Goal: Task Accomplishment & Management: Manage account settings

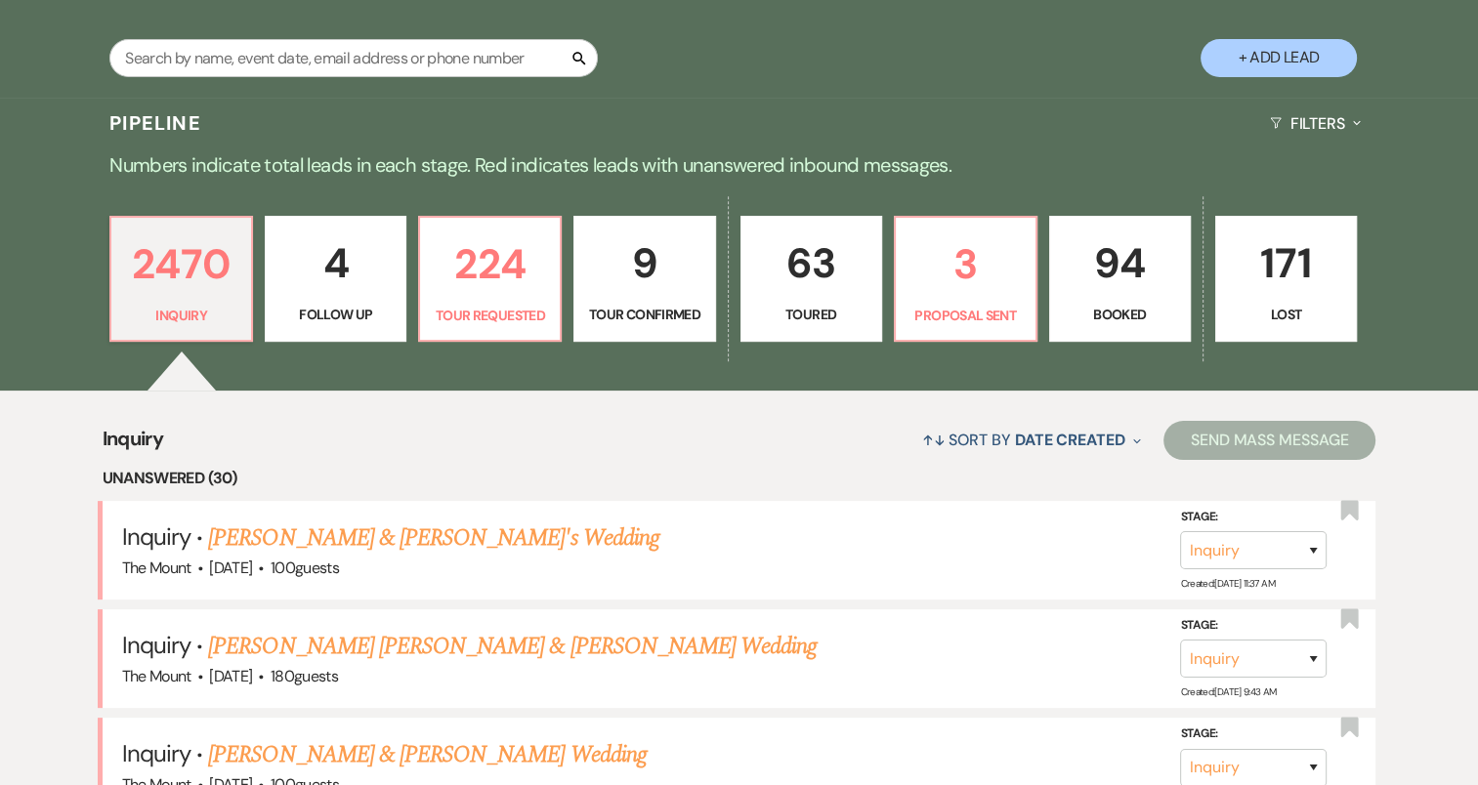
scroll to position [371, 0]
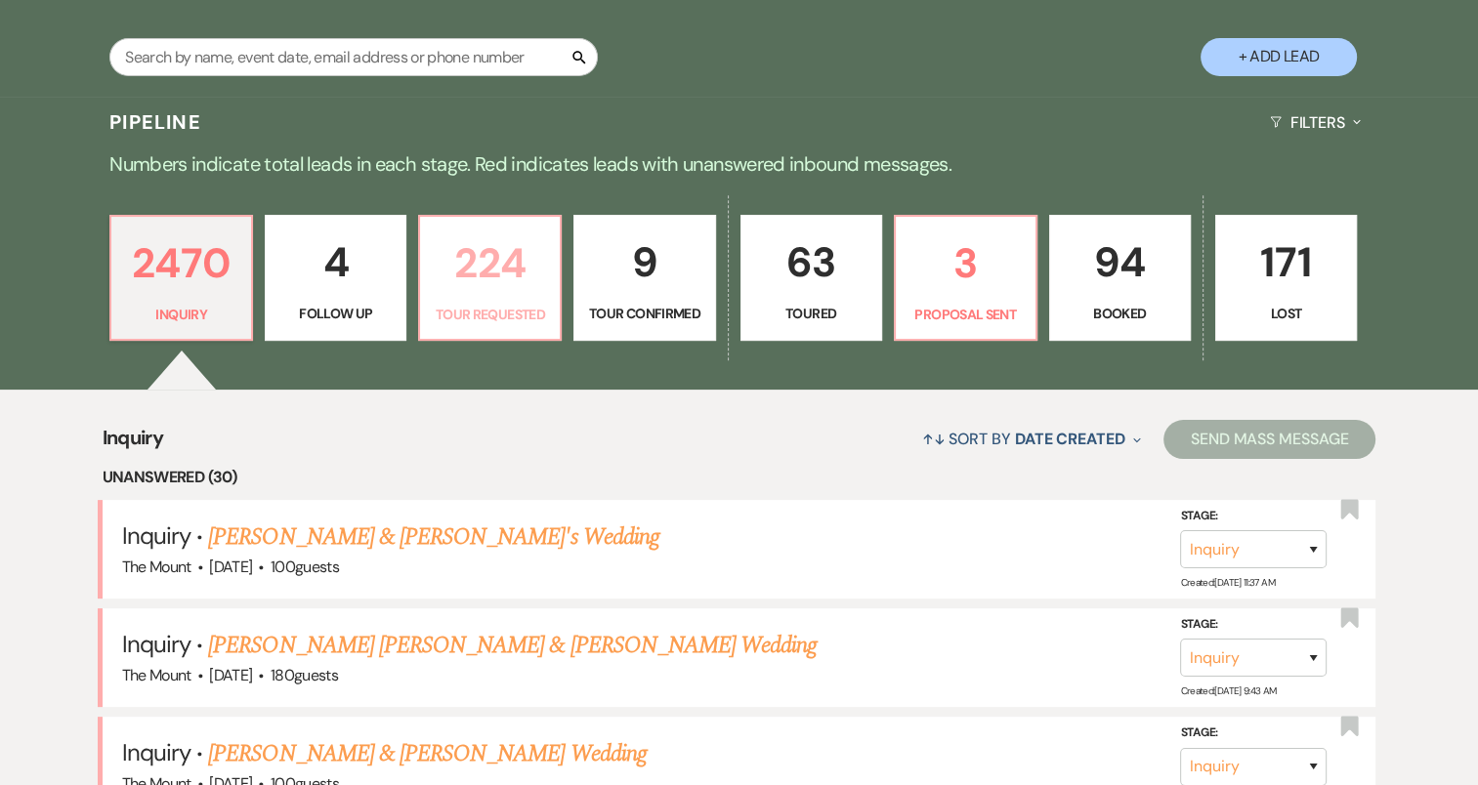
click at [485, 297] on link "224 Tour Requested" at bounding box center [490, 278] width 144 height 127
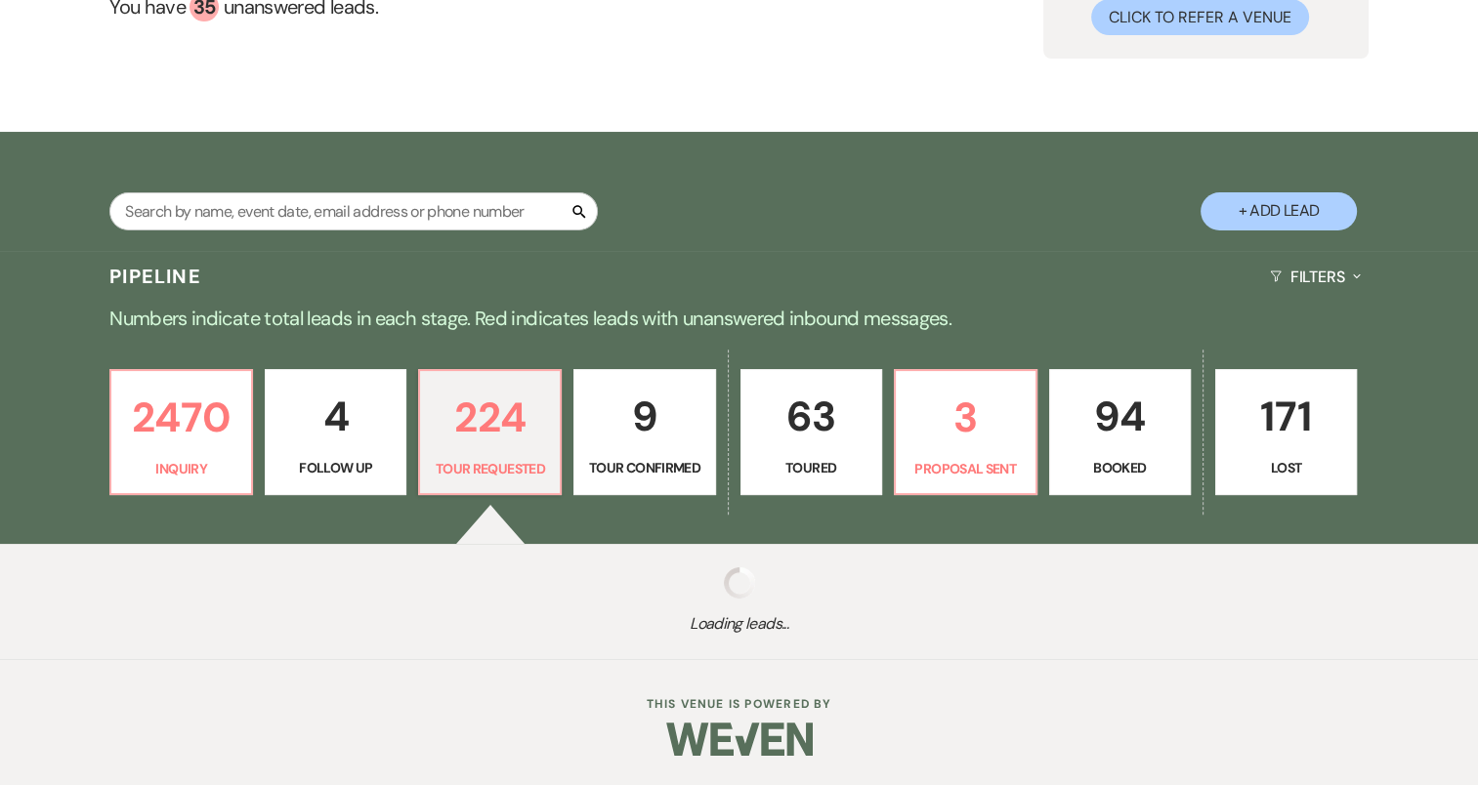
scroll to position [217, 0]
select select "2"
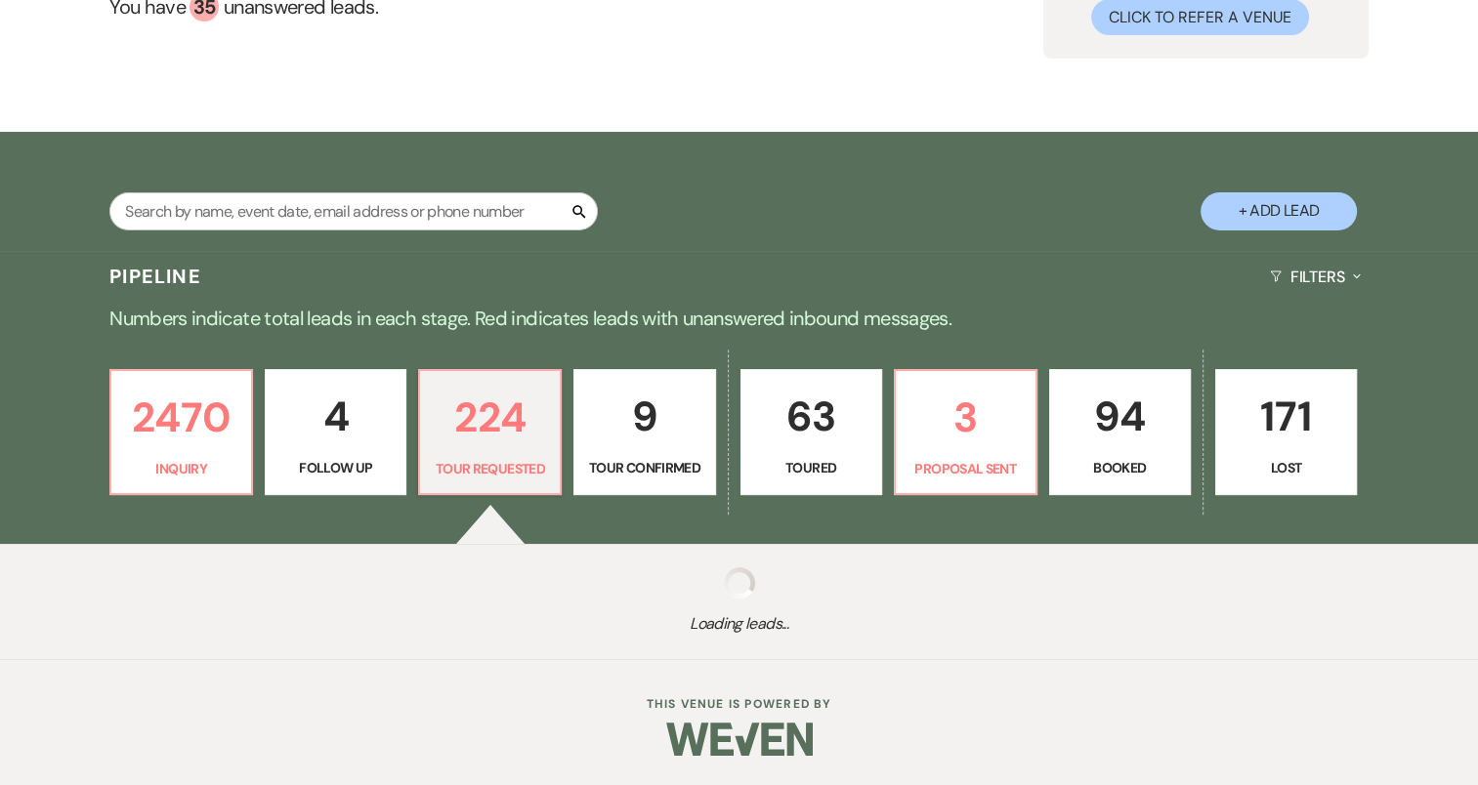
select select "2"
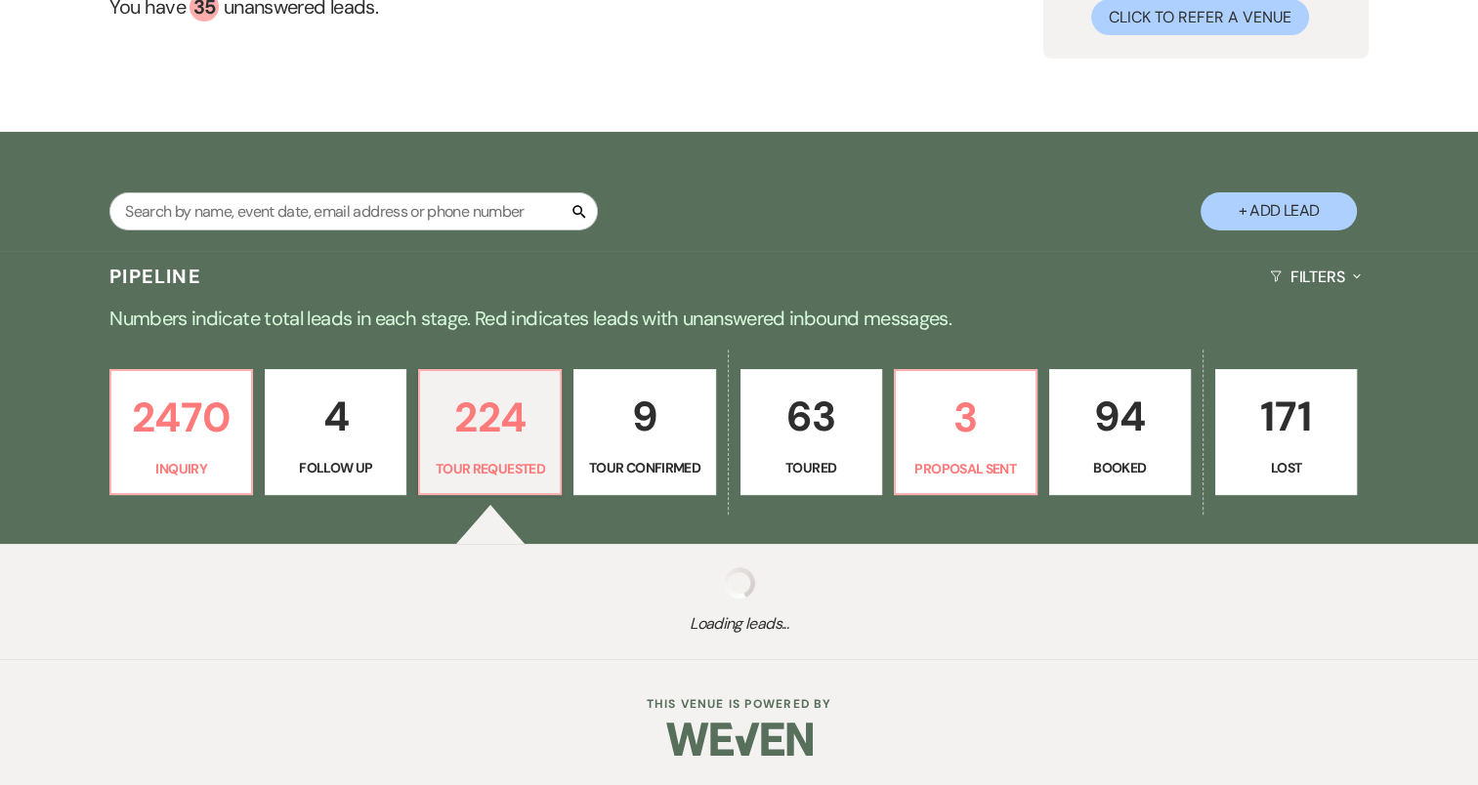
select select "2"
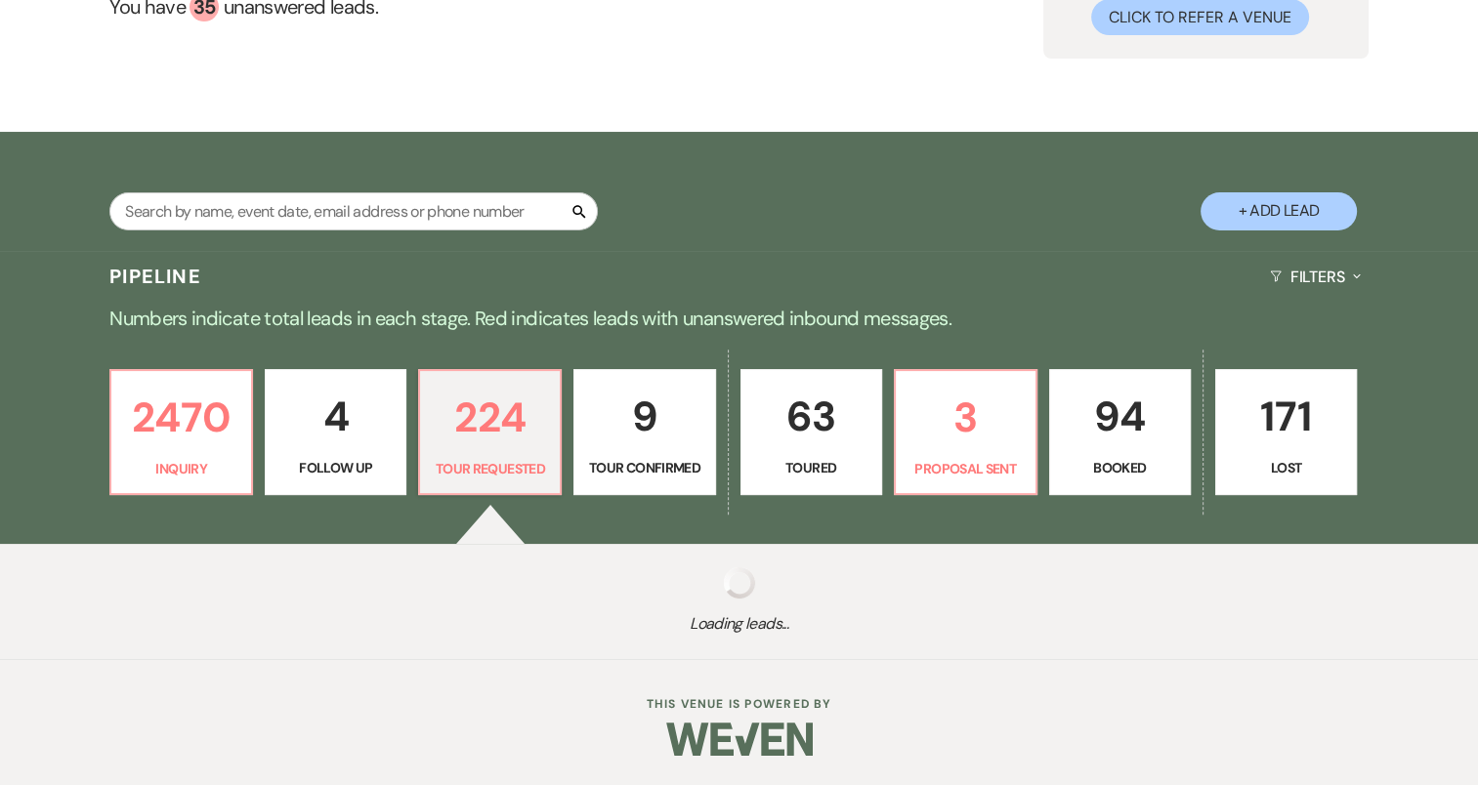
select select "2"
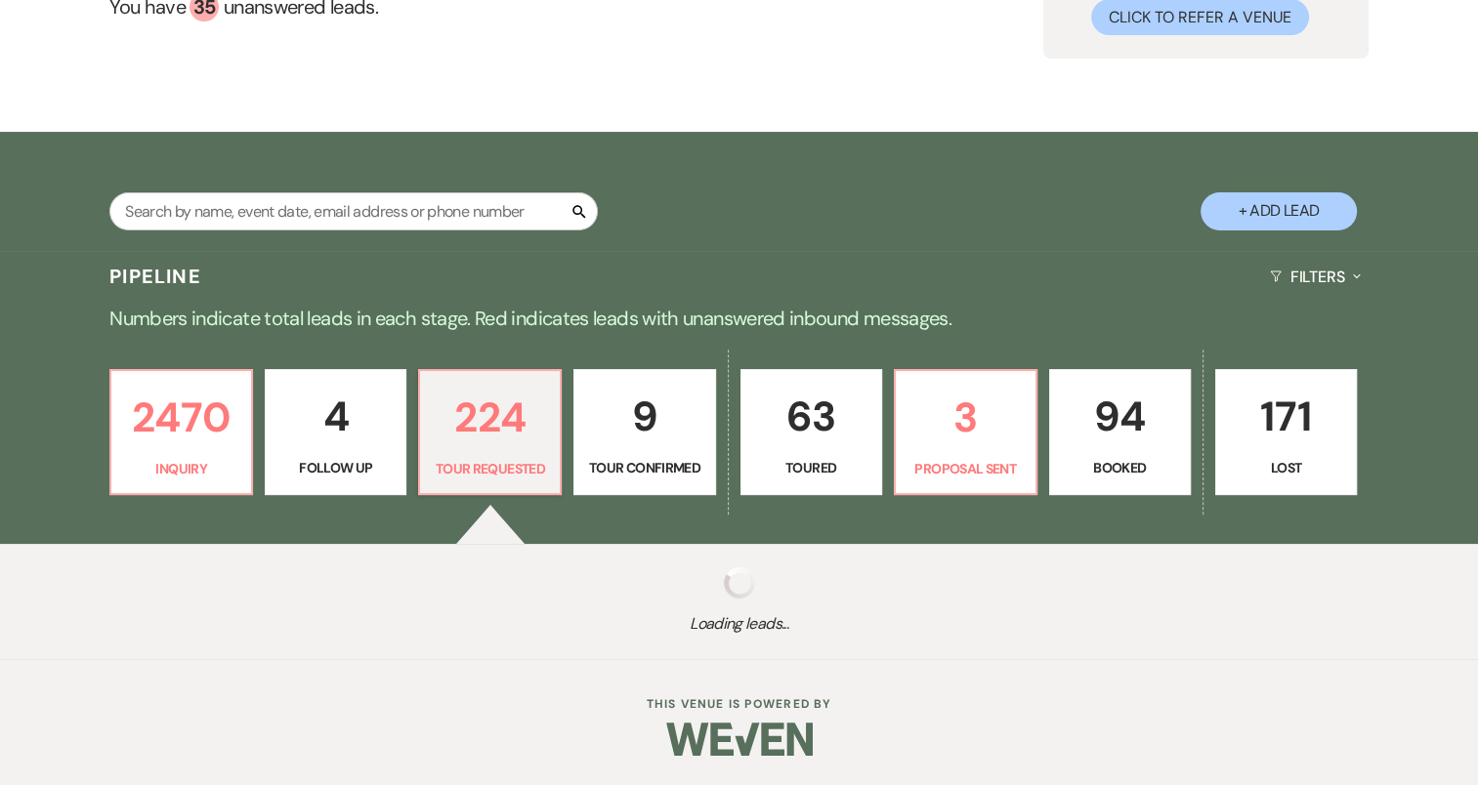
select select "2"
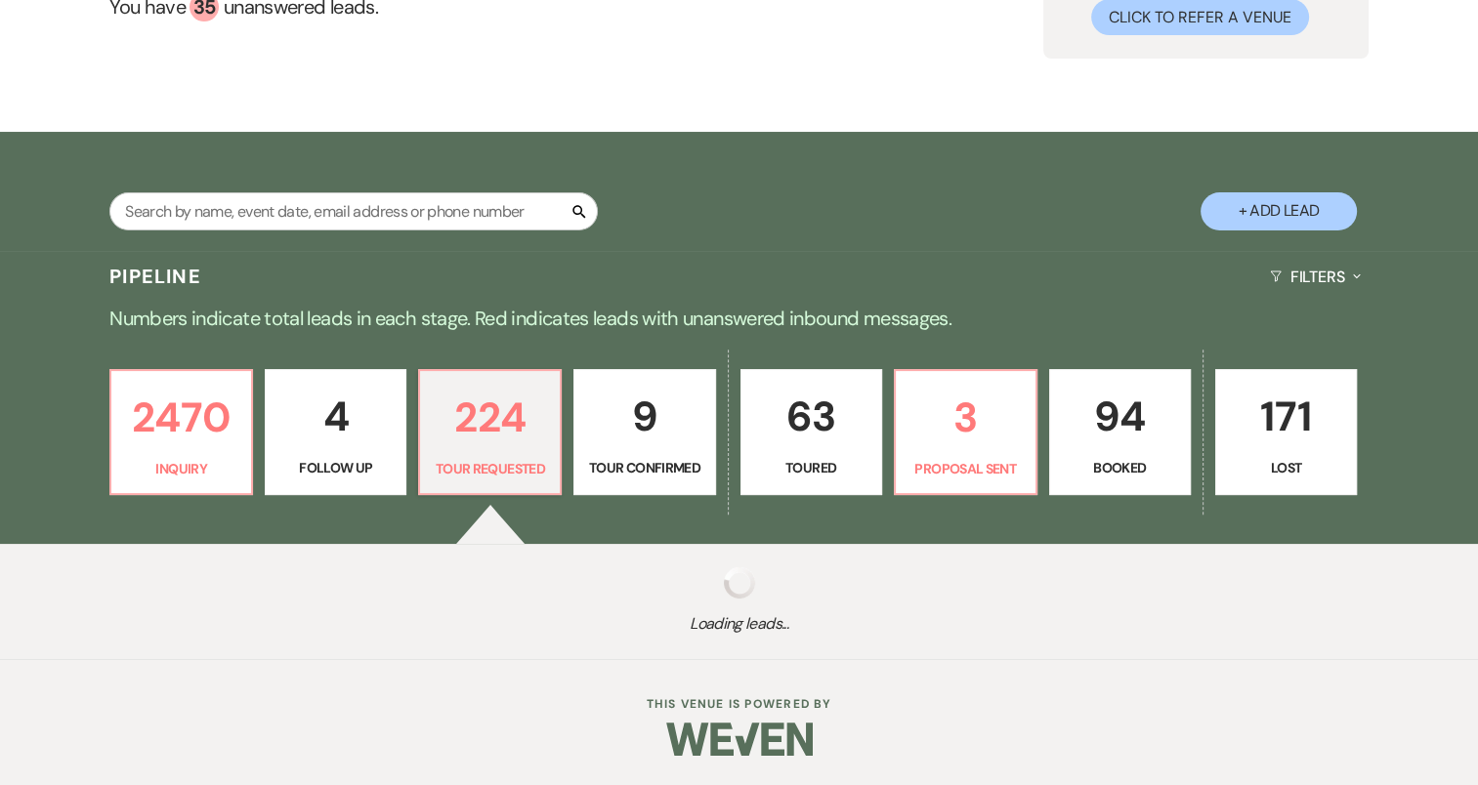
select select "2"
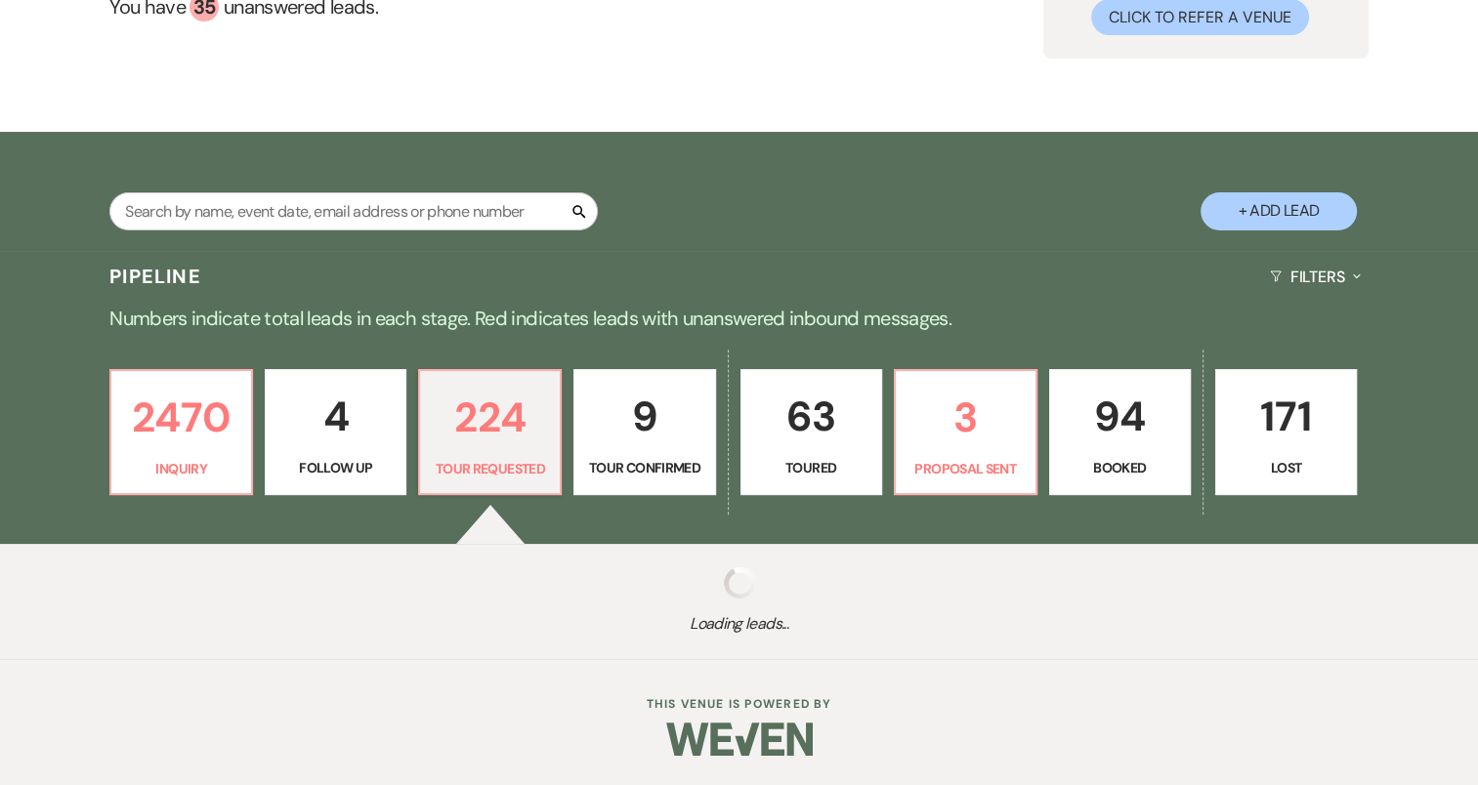
select select "2"
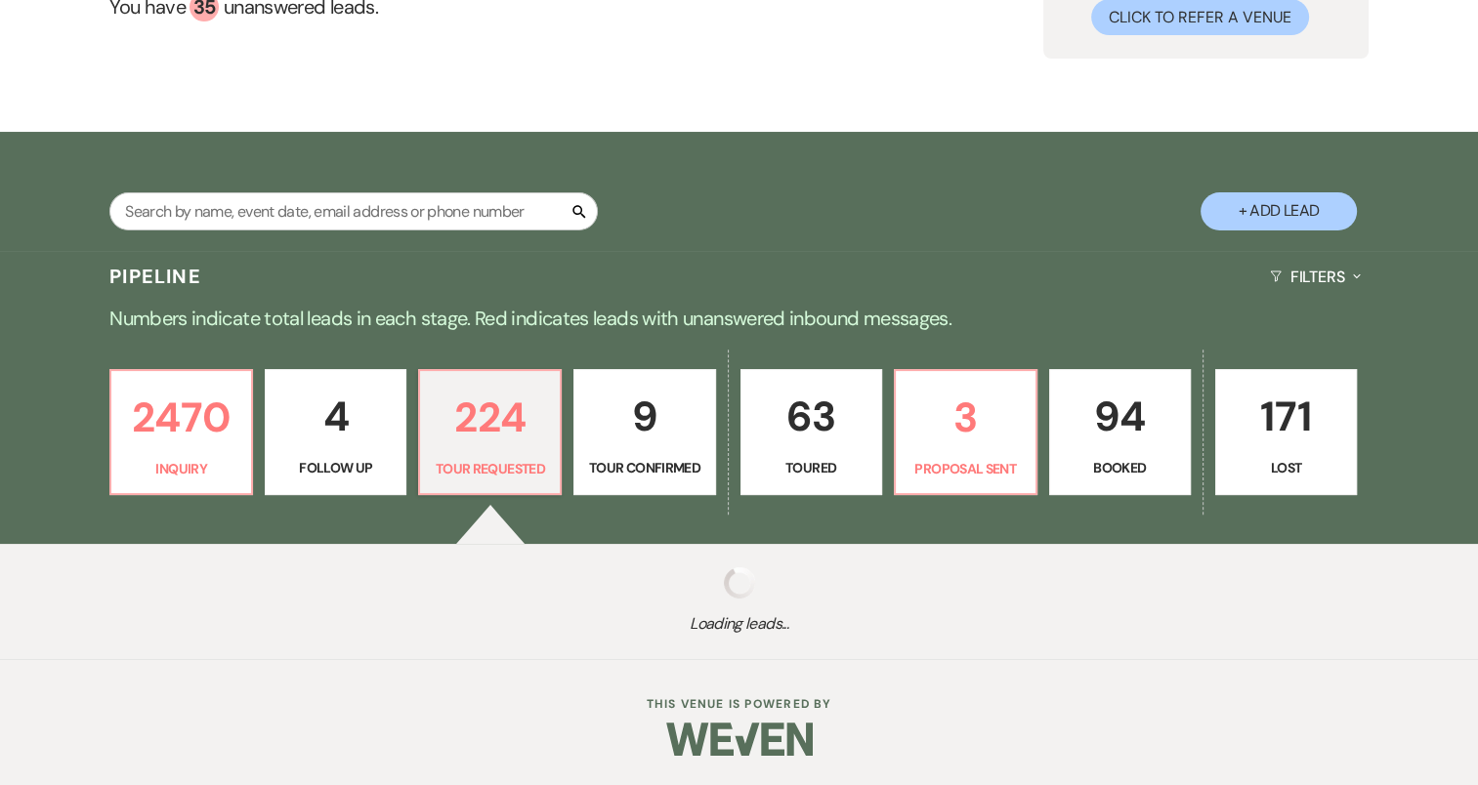
select select "2"
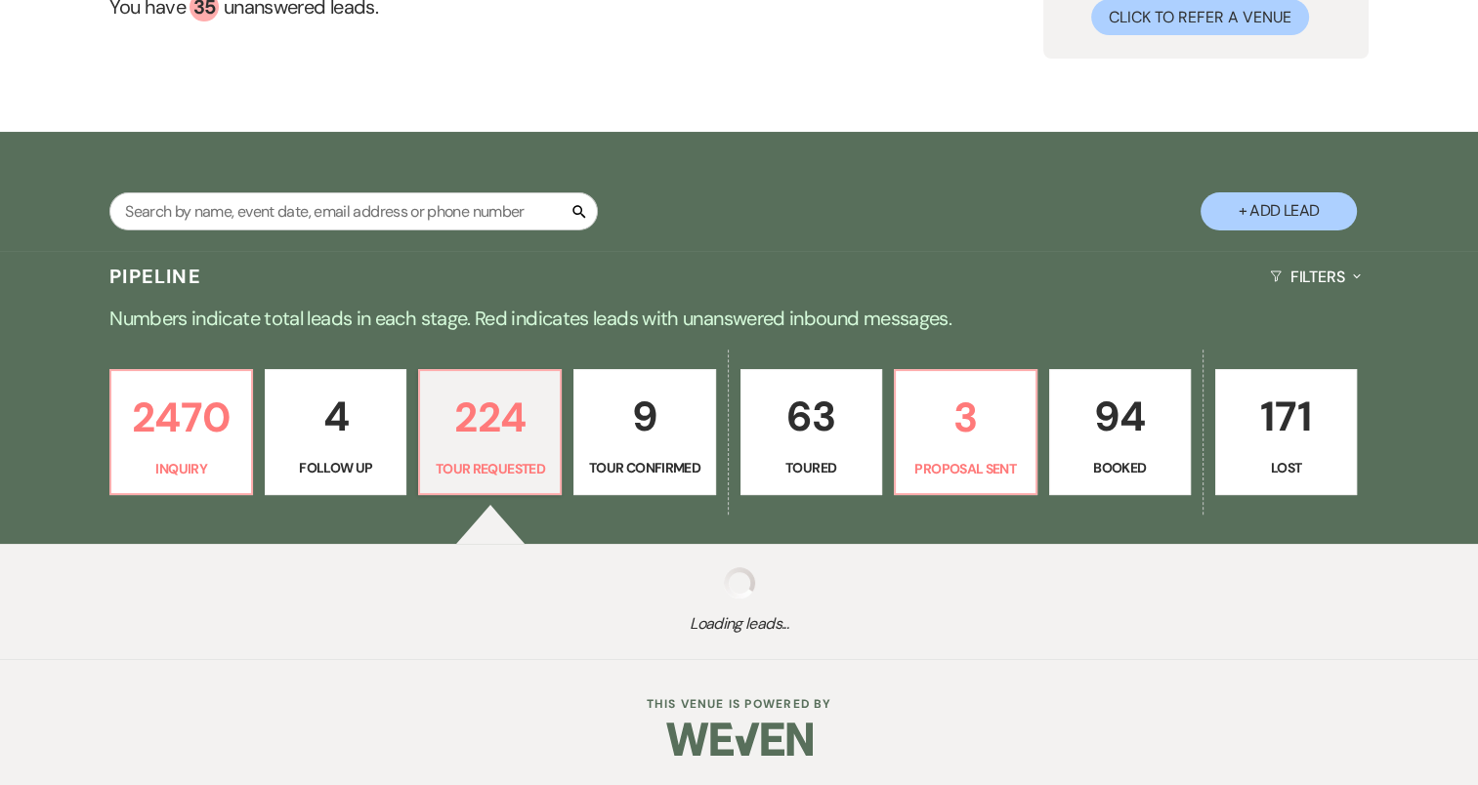
select select "2"
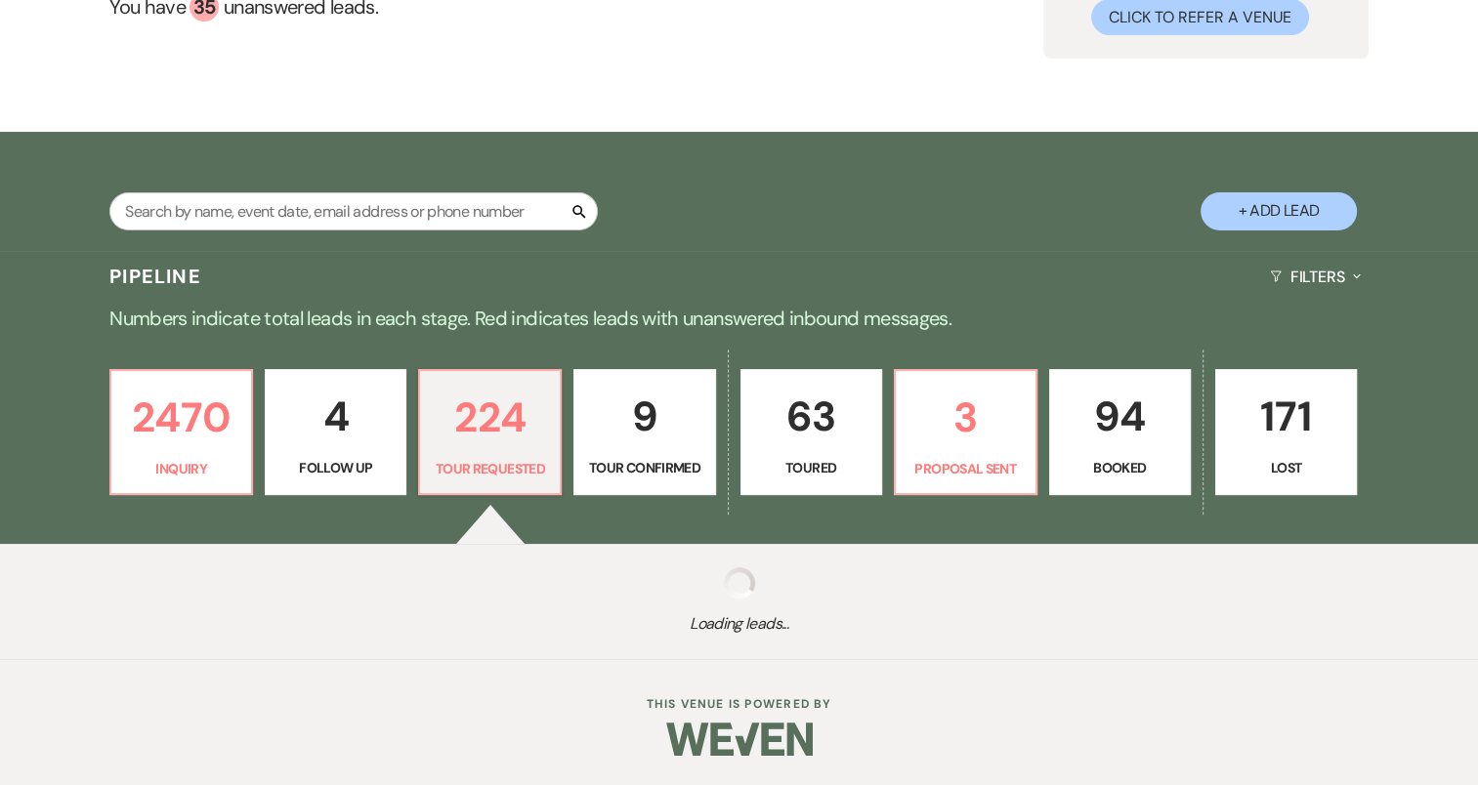
select select "2"
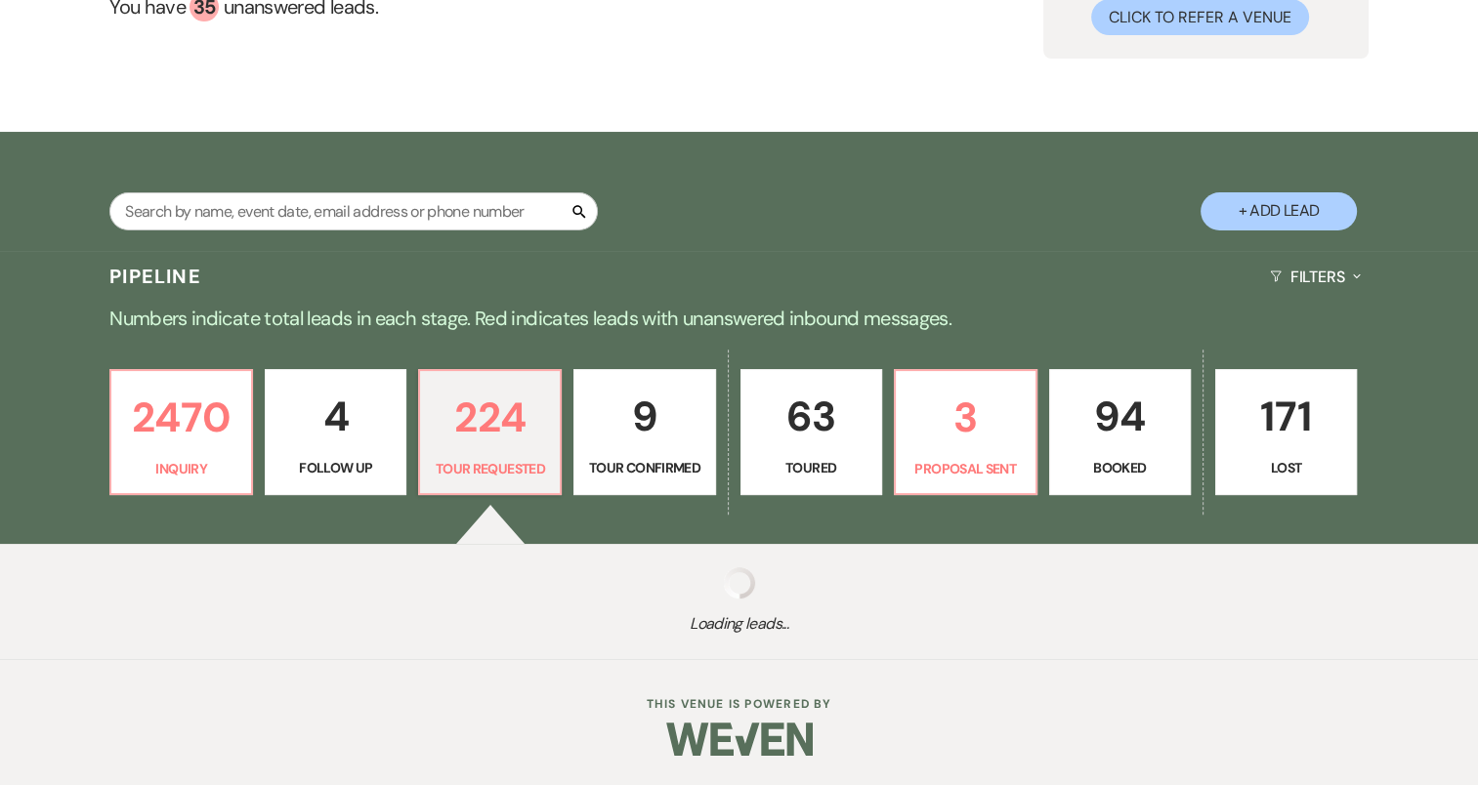
select select "2"
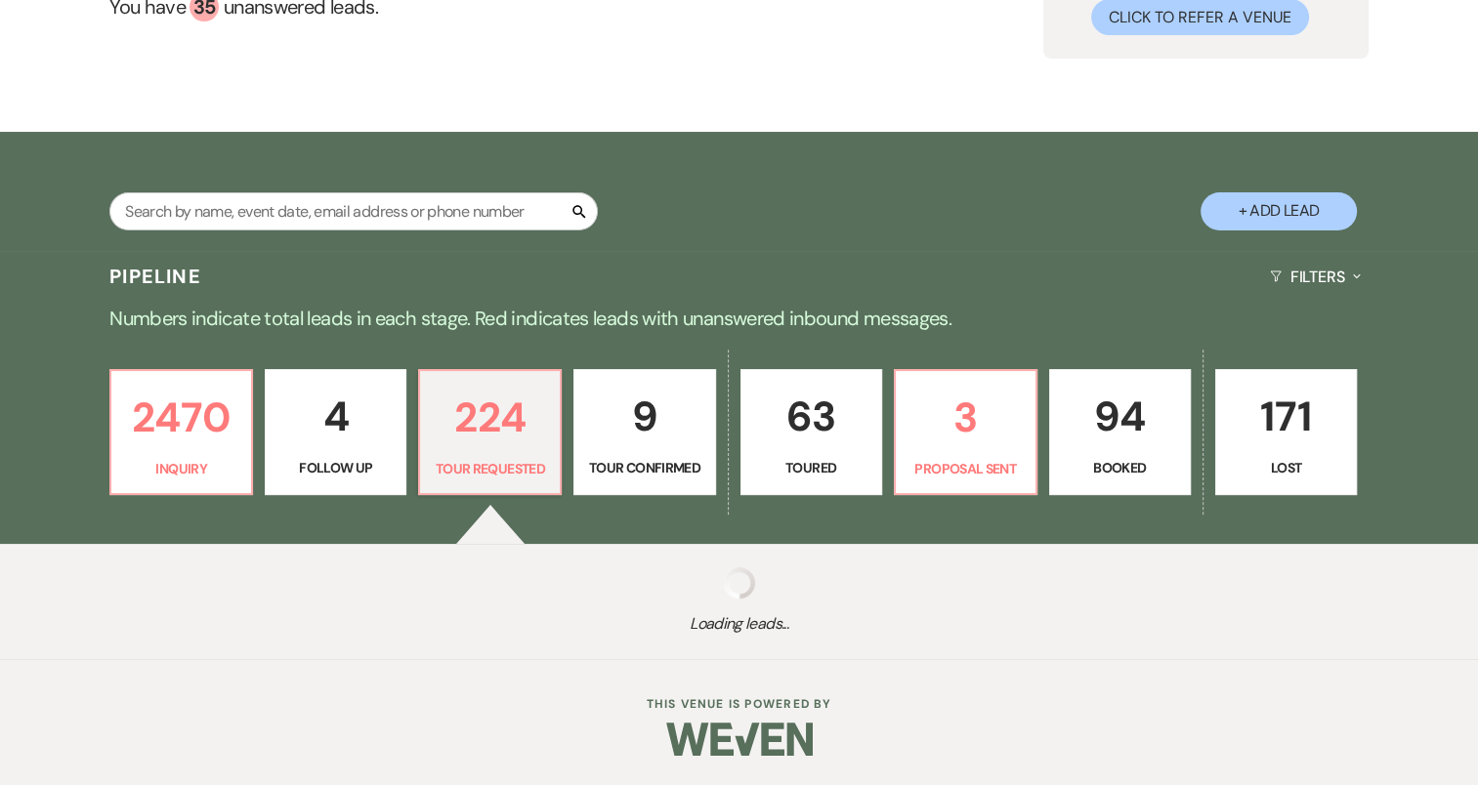
select select "2"
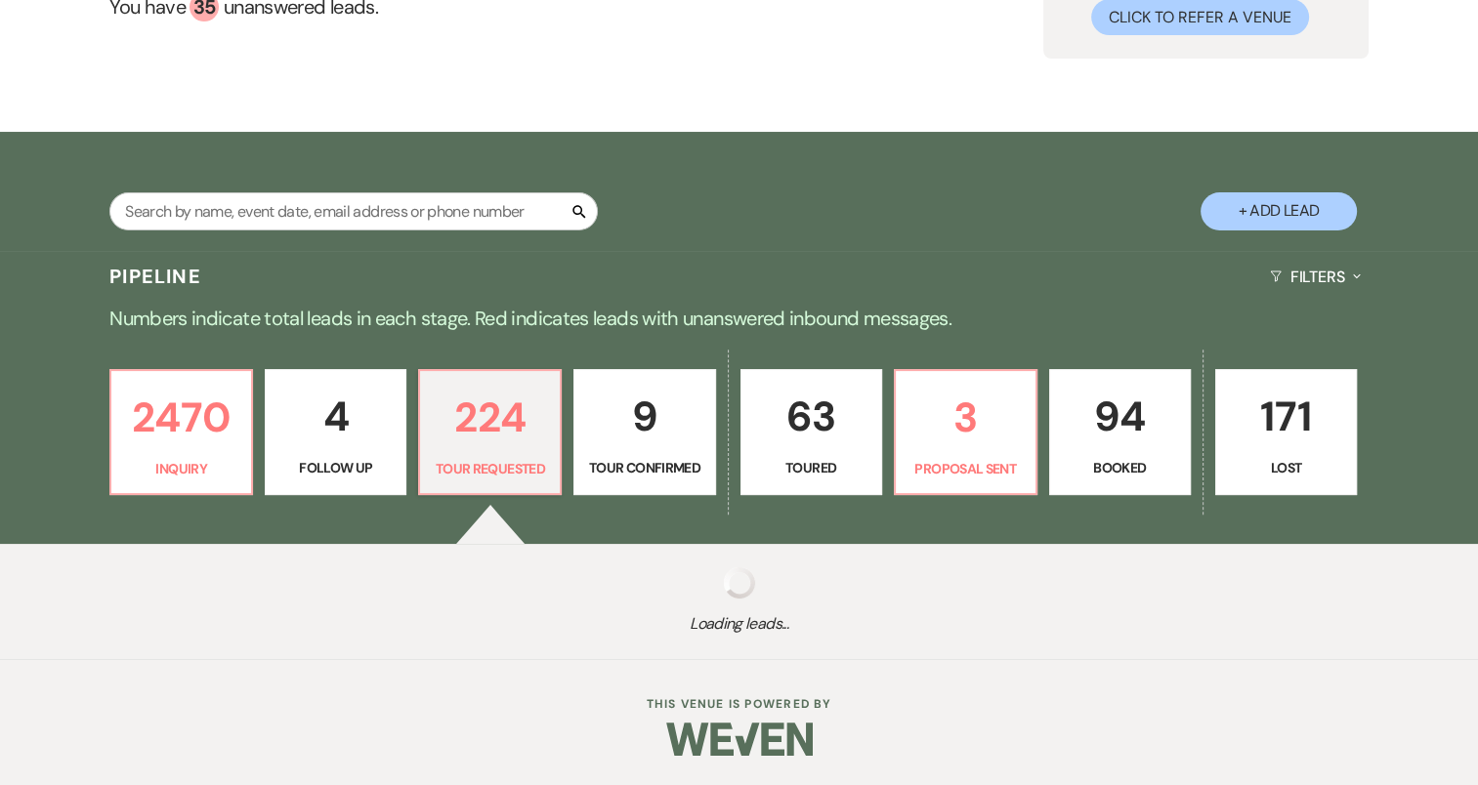
select select "2"
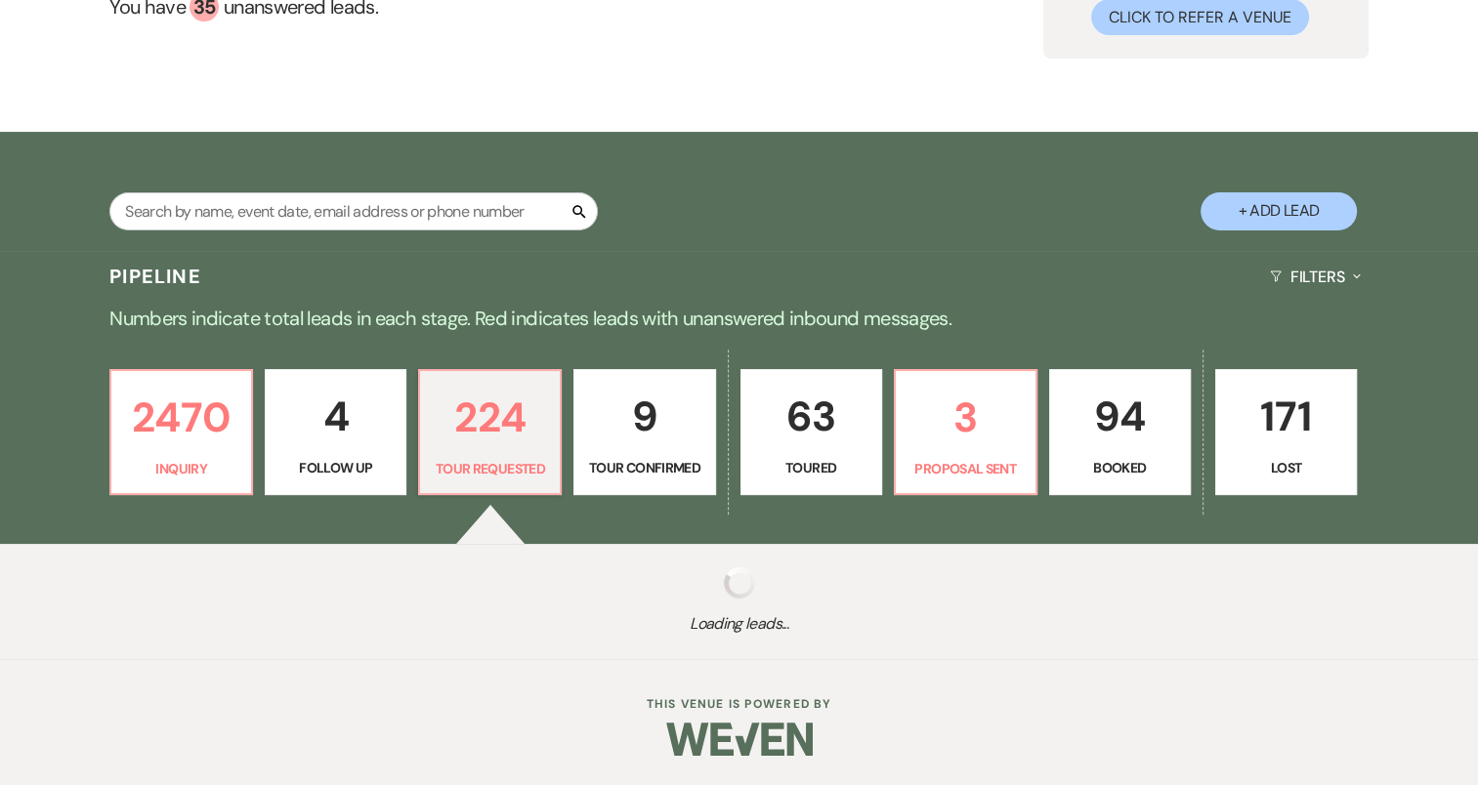
select select "2"
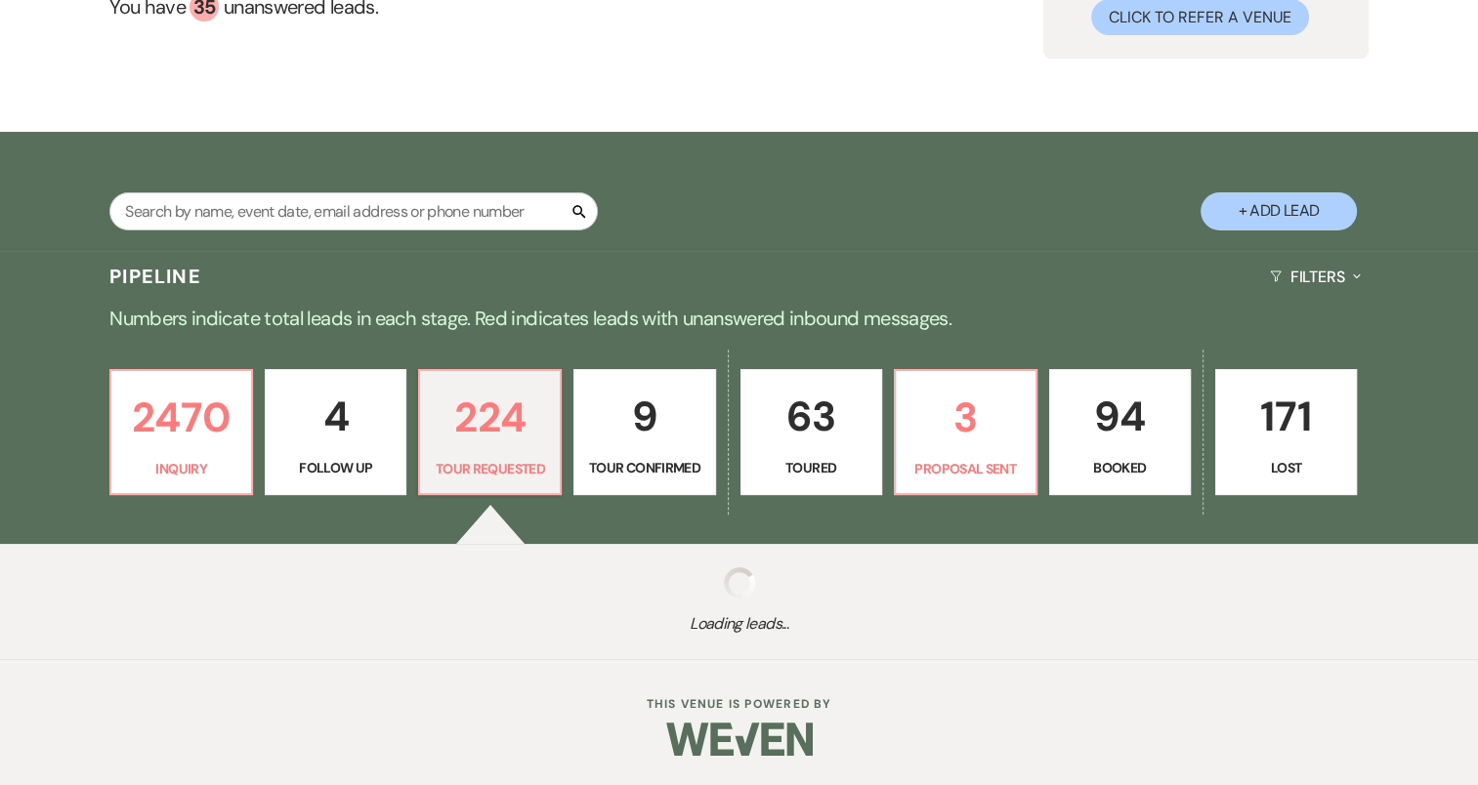
select select "2"
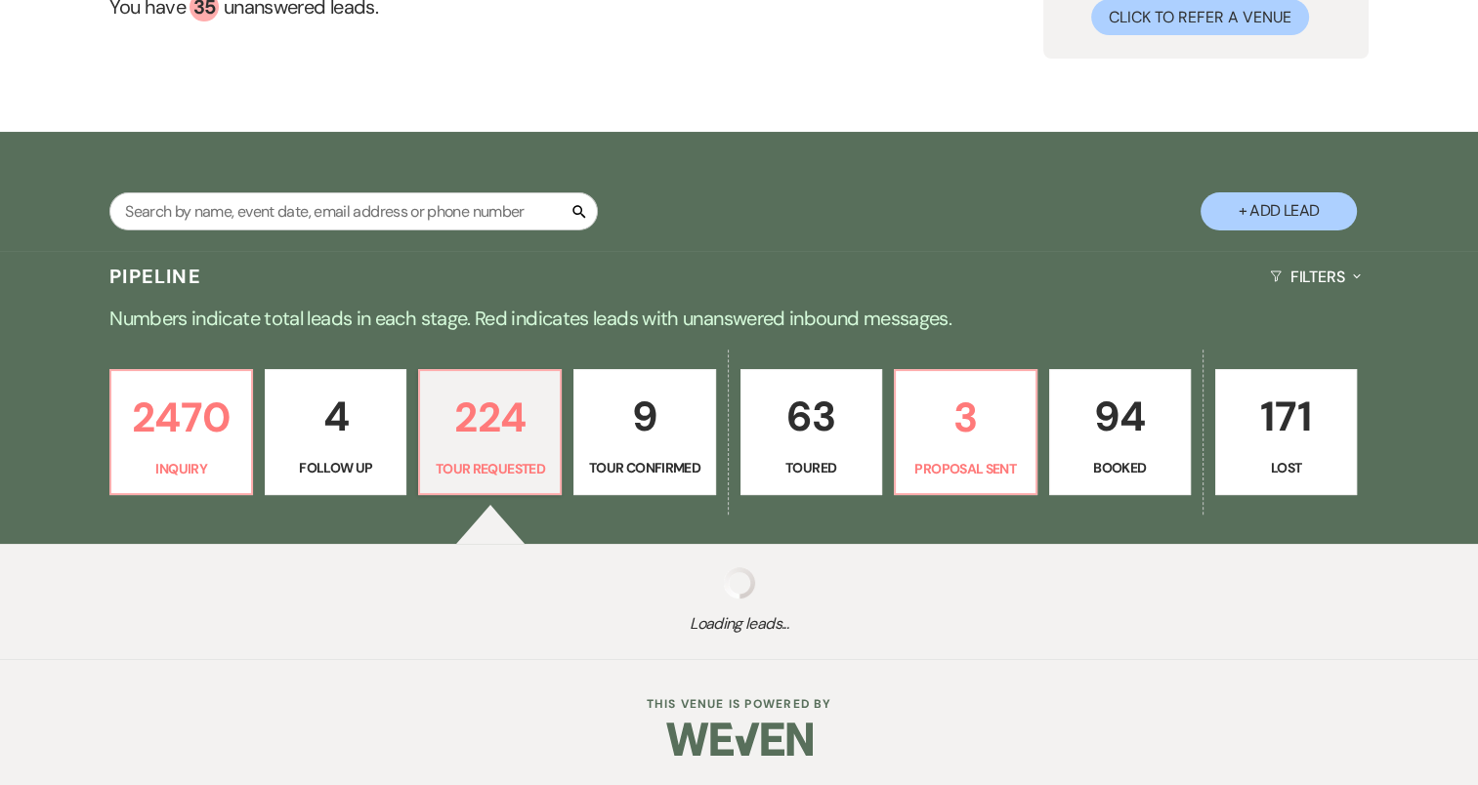
select select "2"
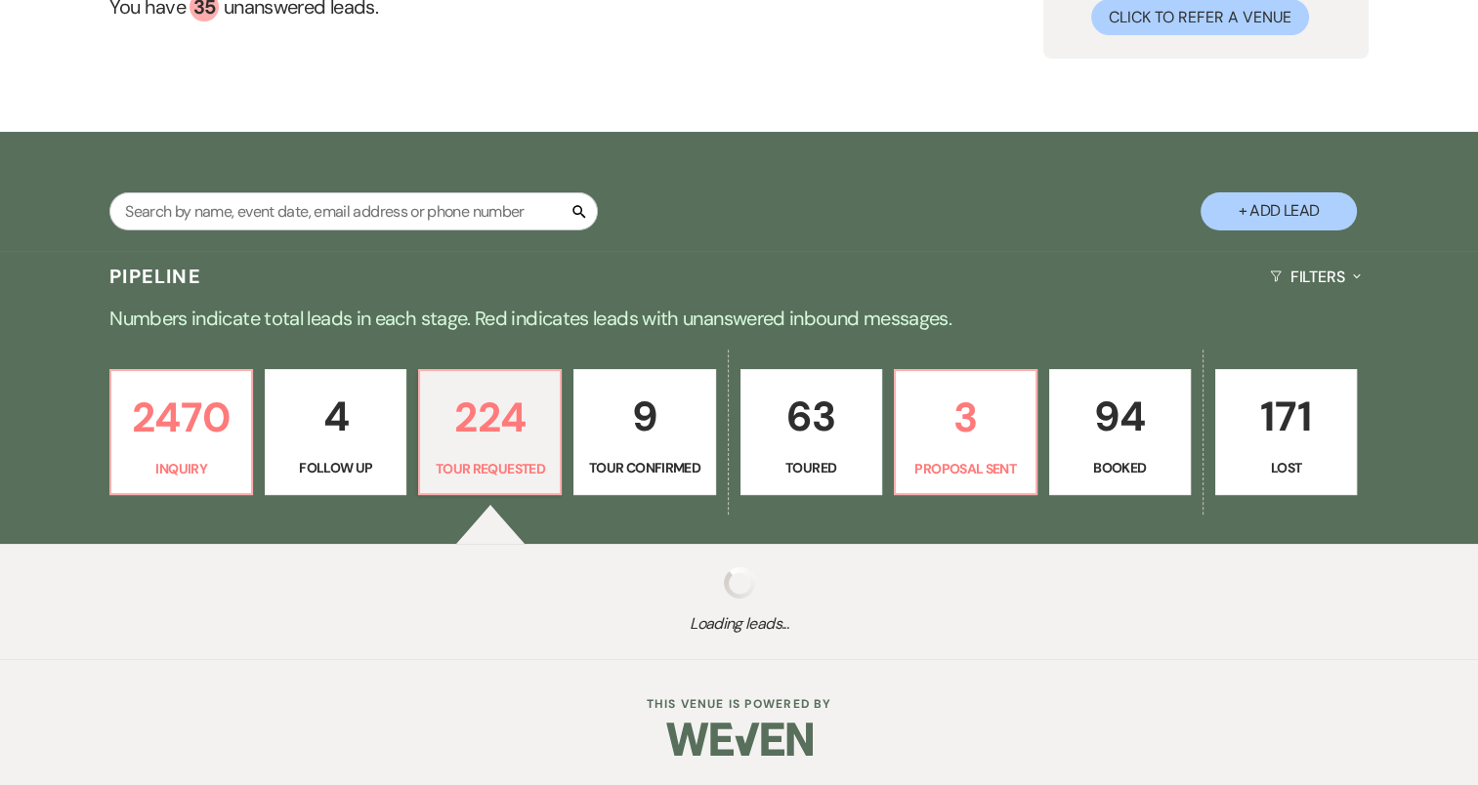
select select "2"
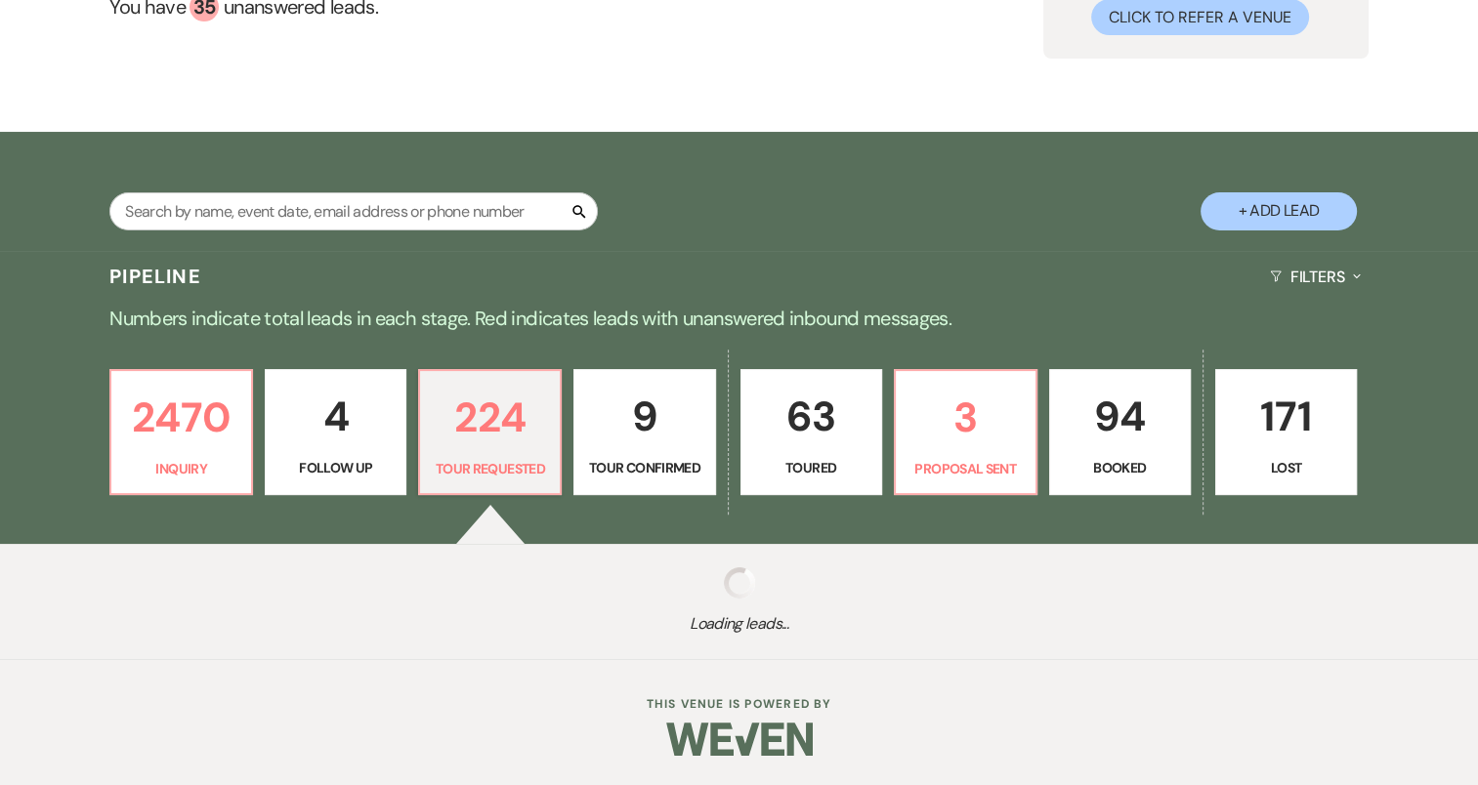
select select "2"
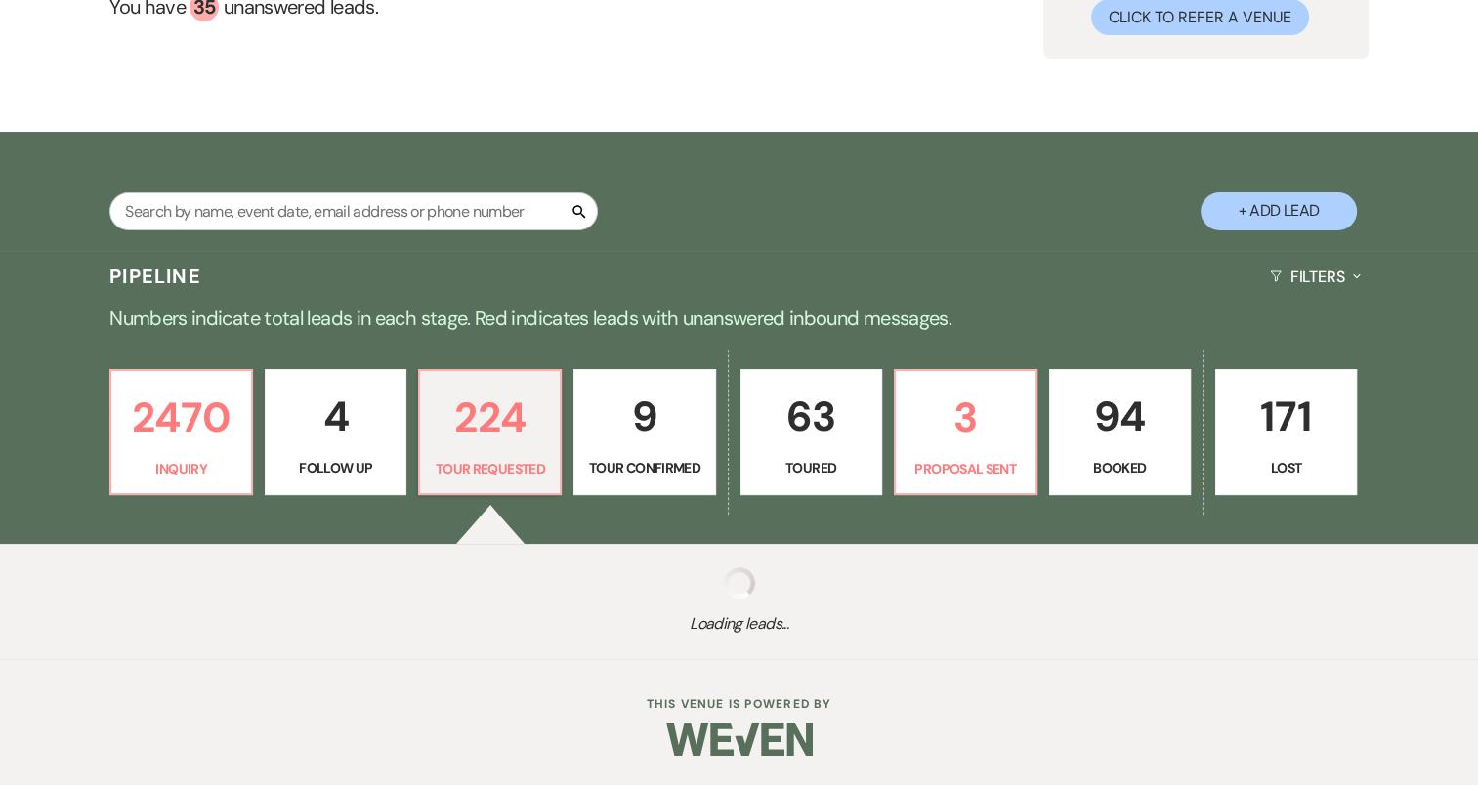
select select "2"
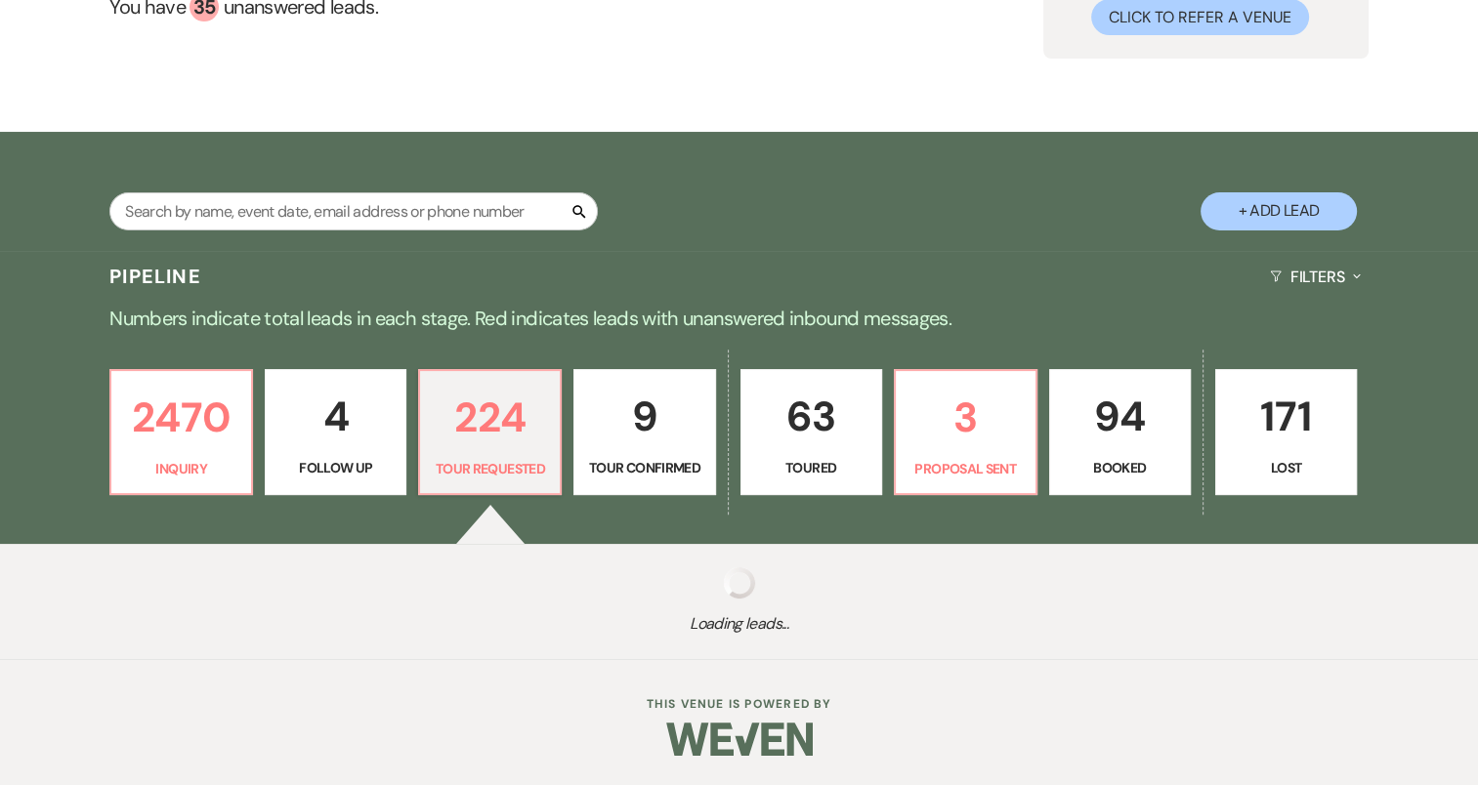
select select "2"
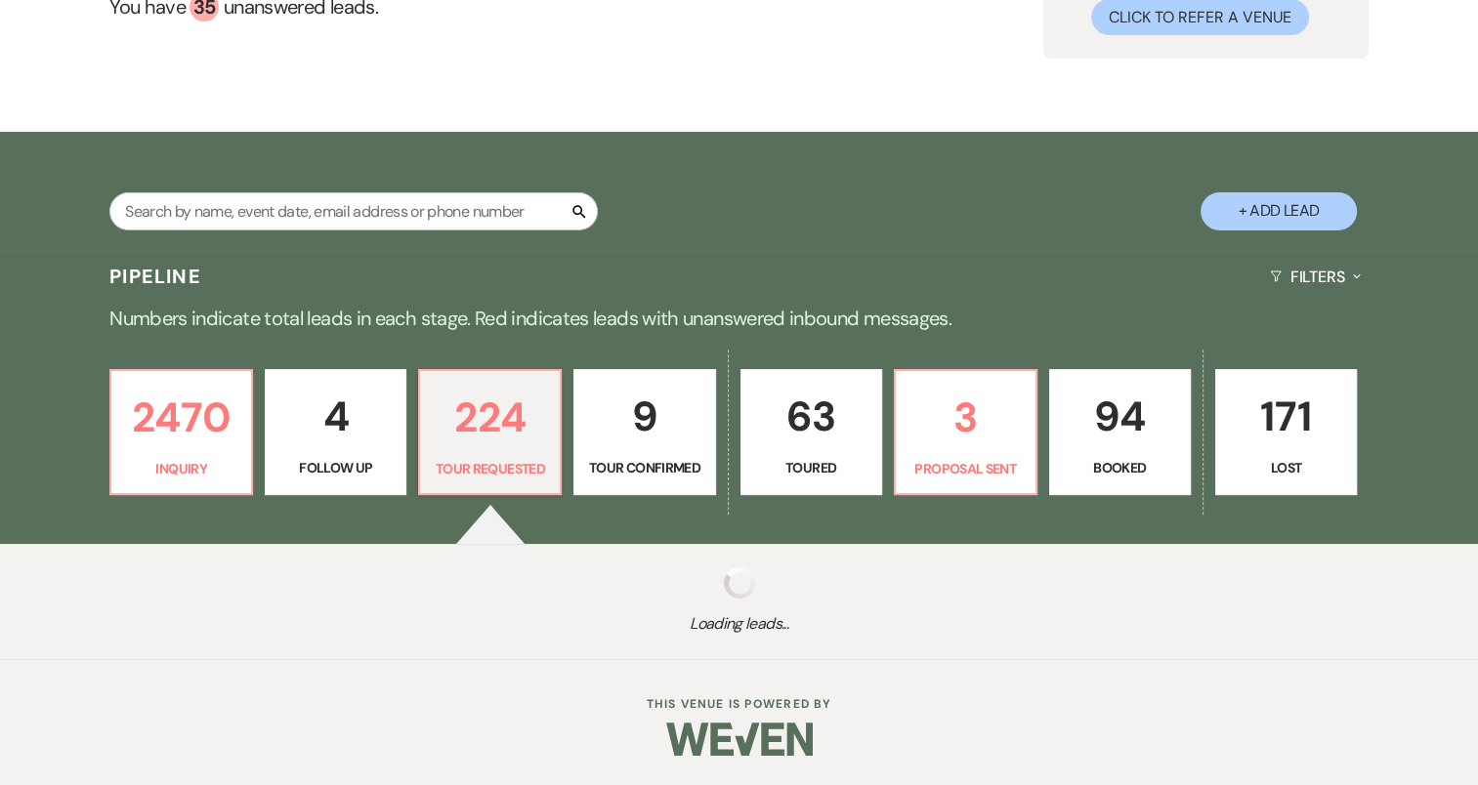
select select "2"
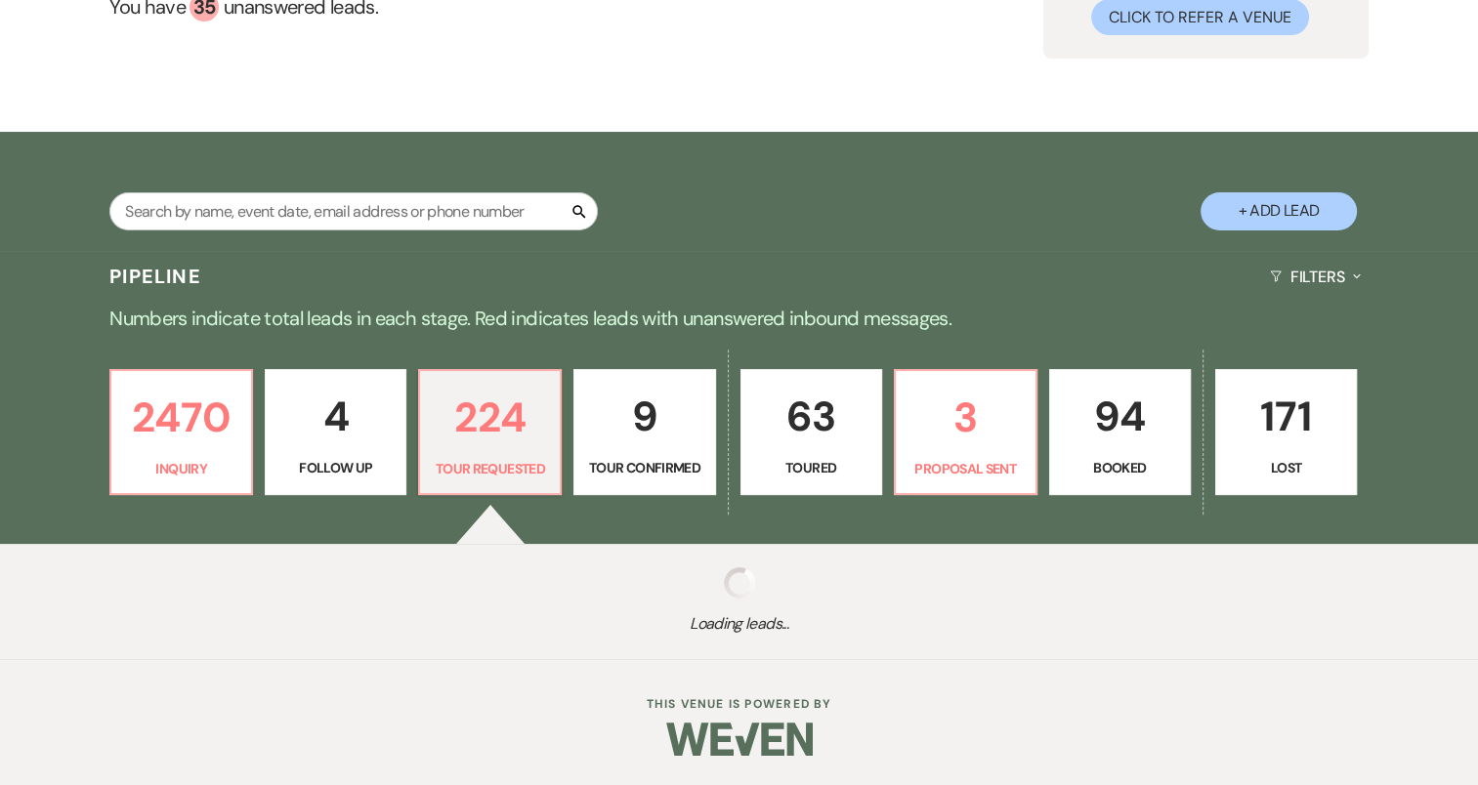
select select "2"
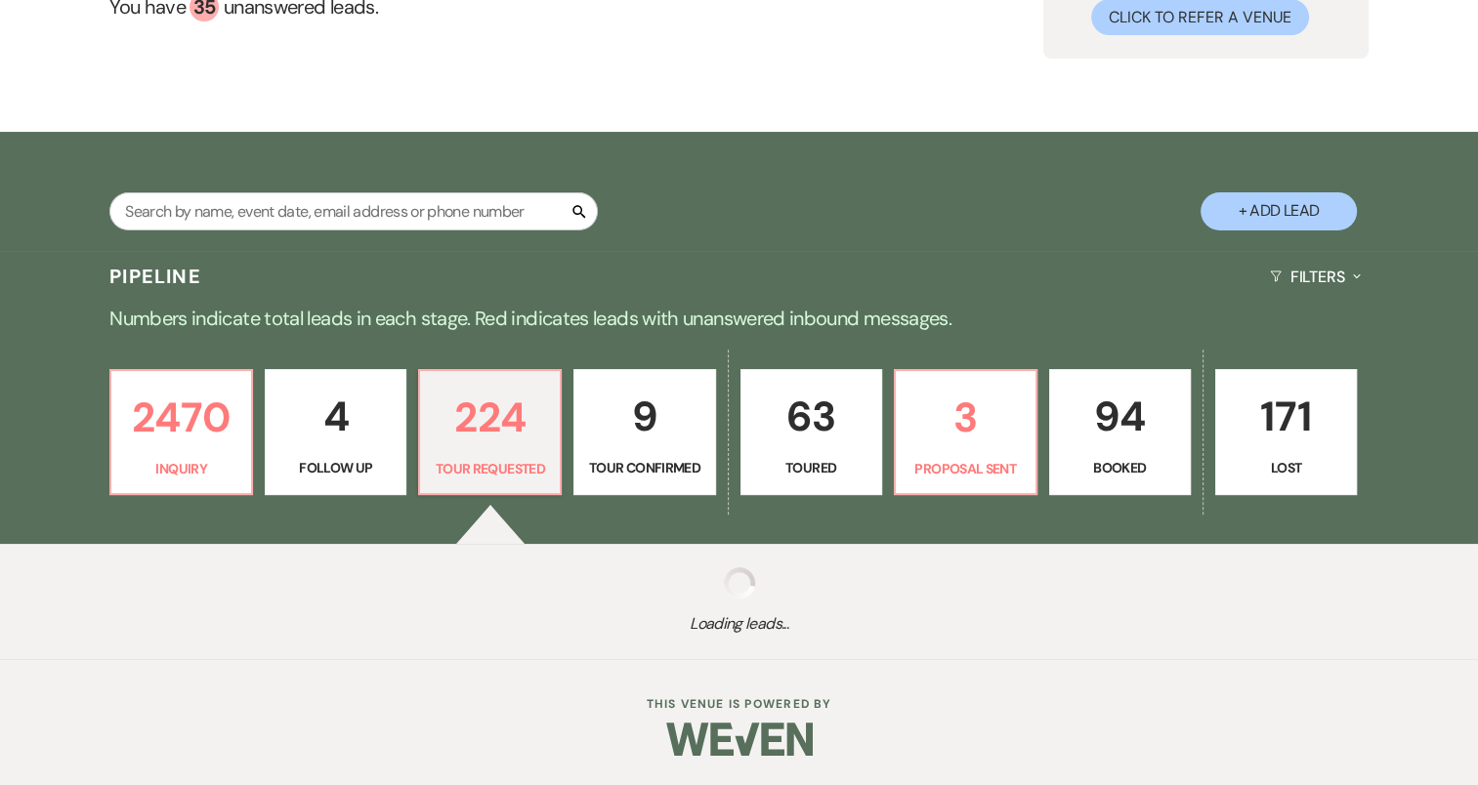
select select "2"
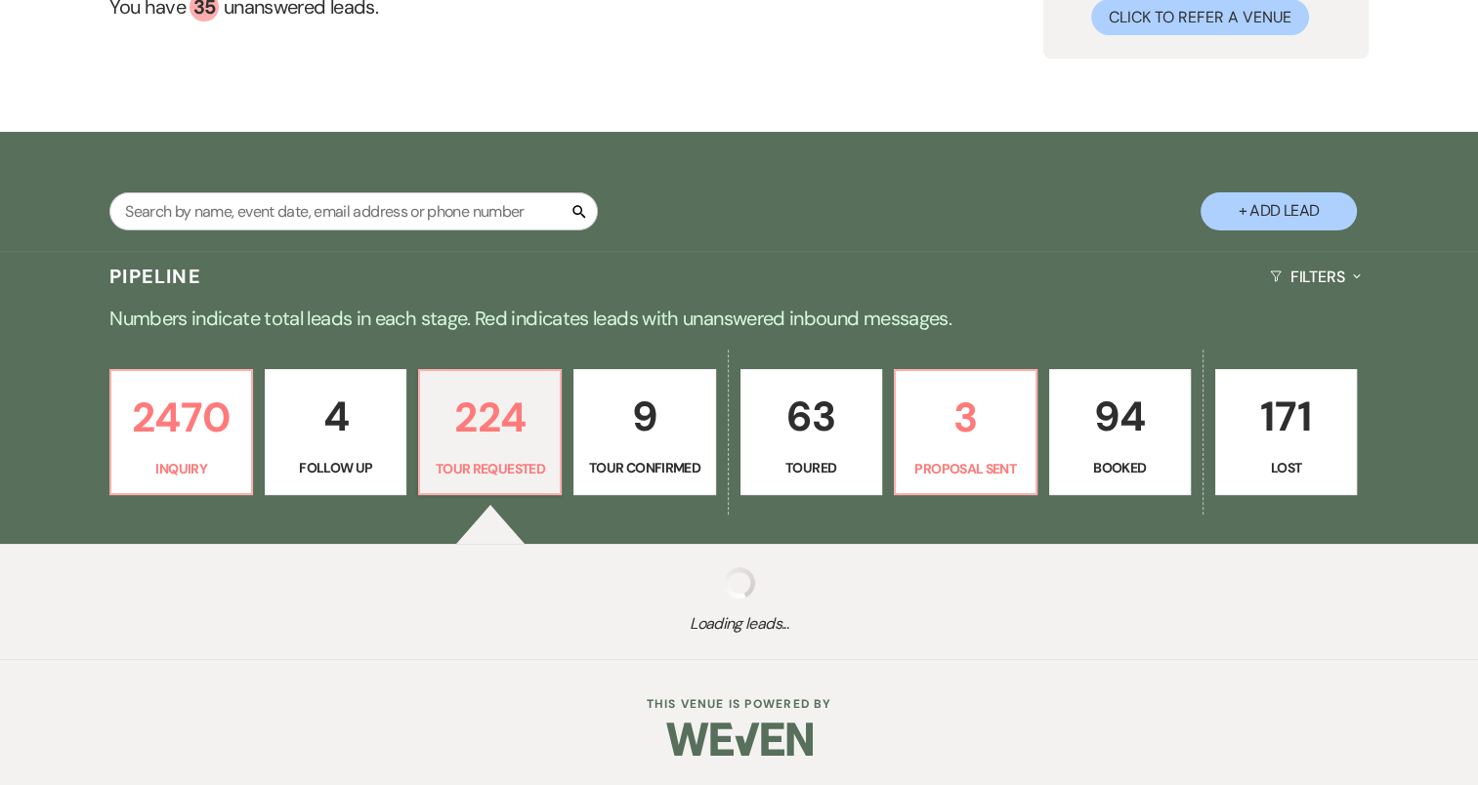
select select "2"
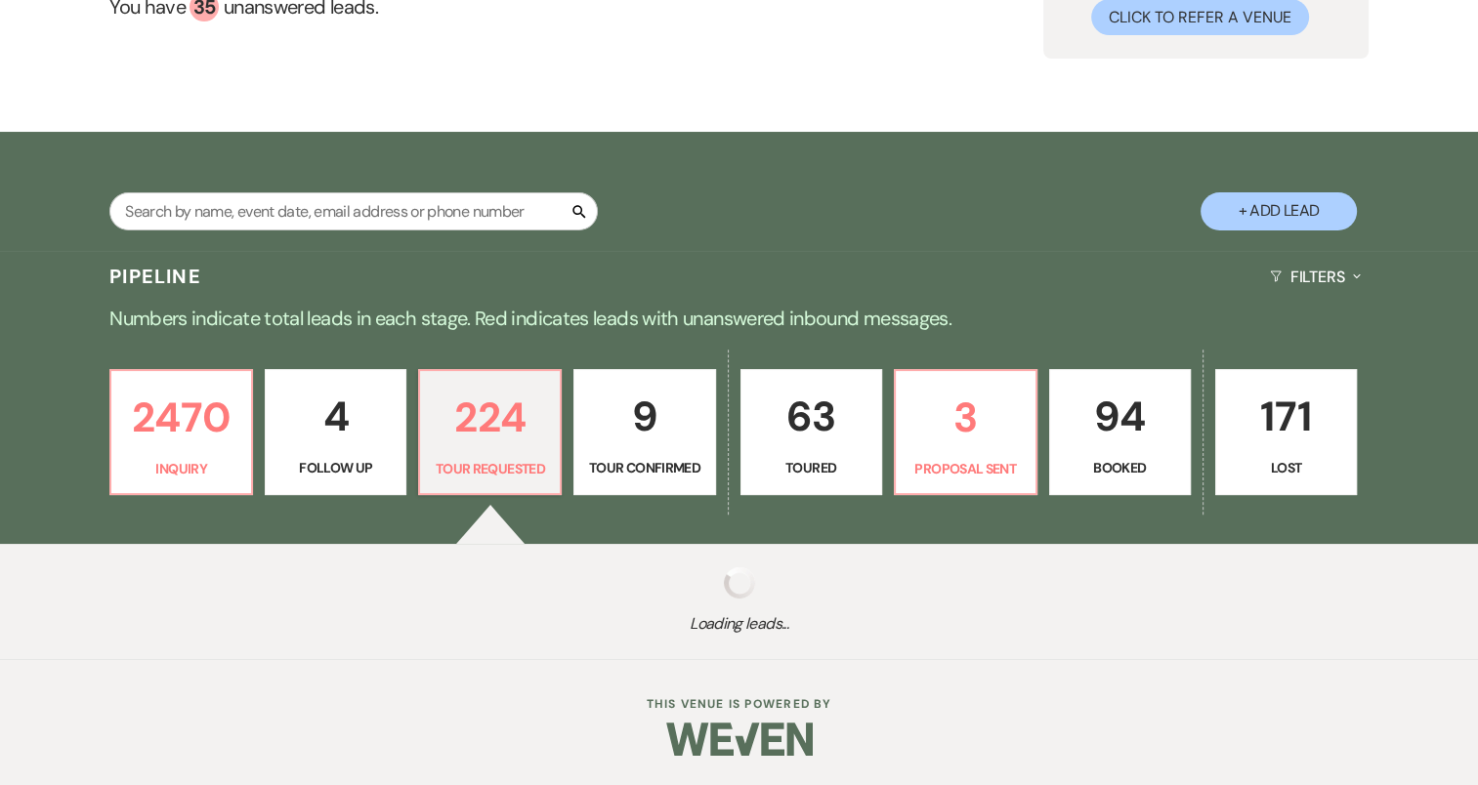
select select "2"
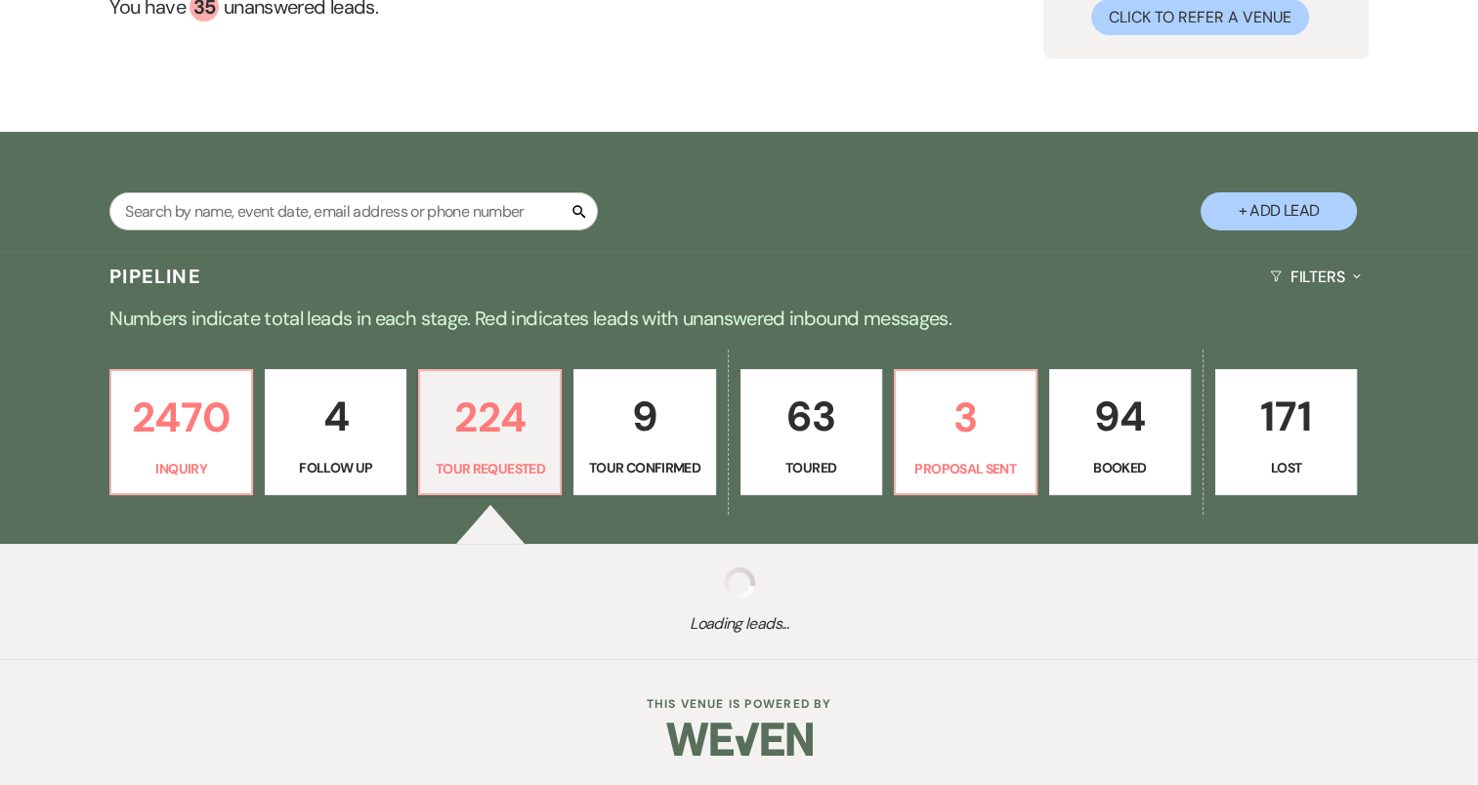
select select "2"
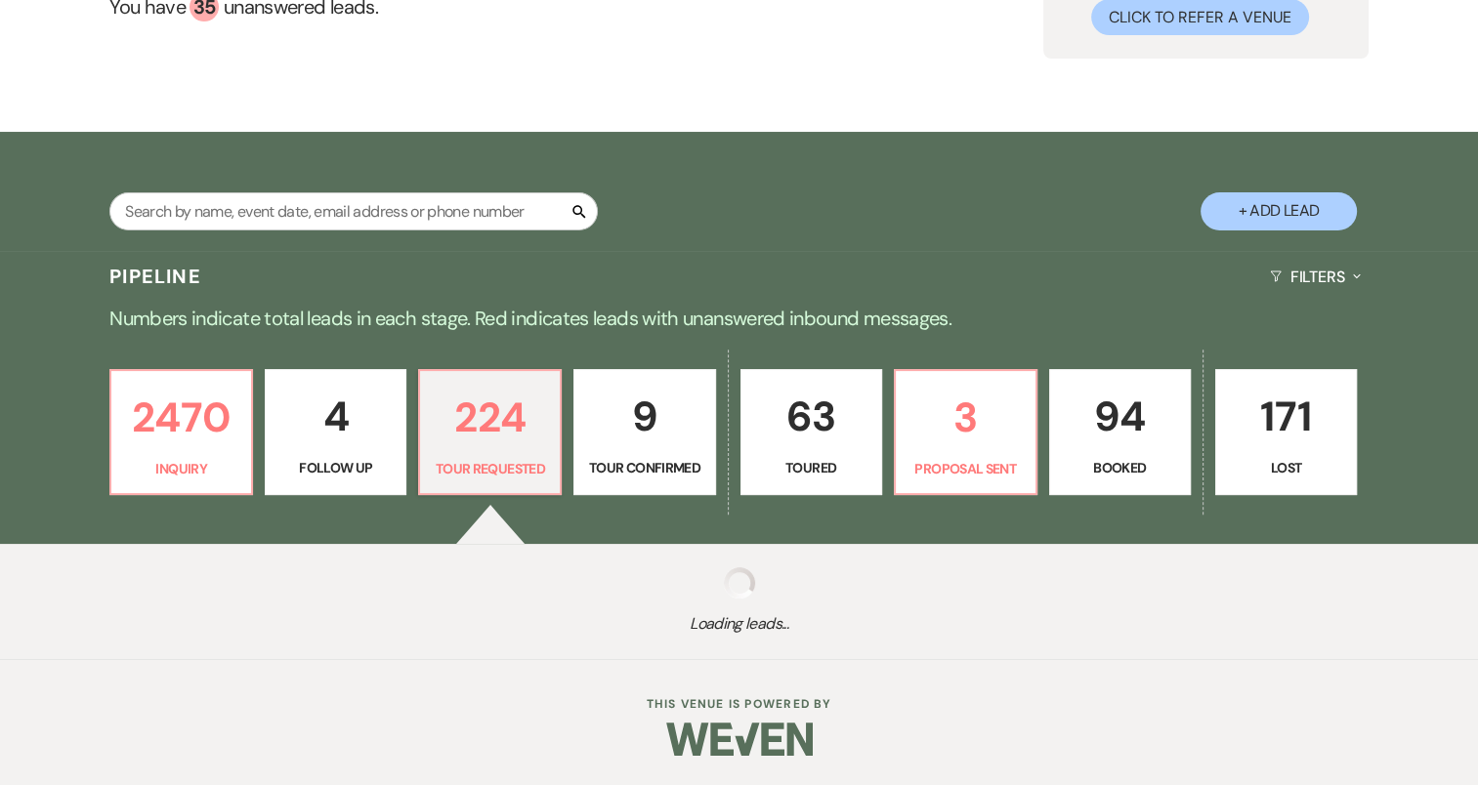
select select "2"
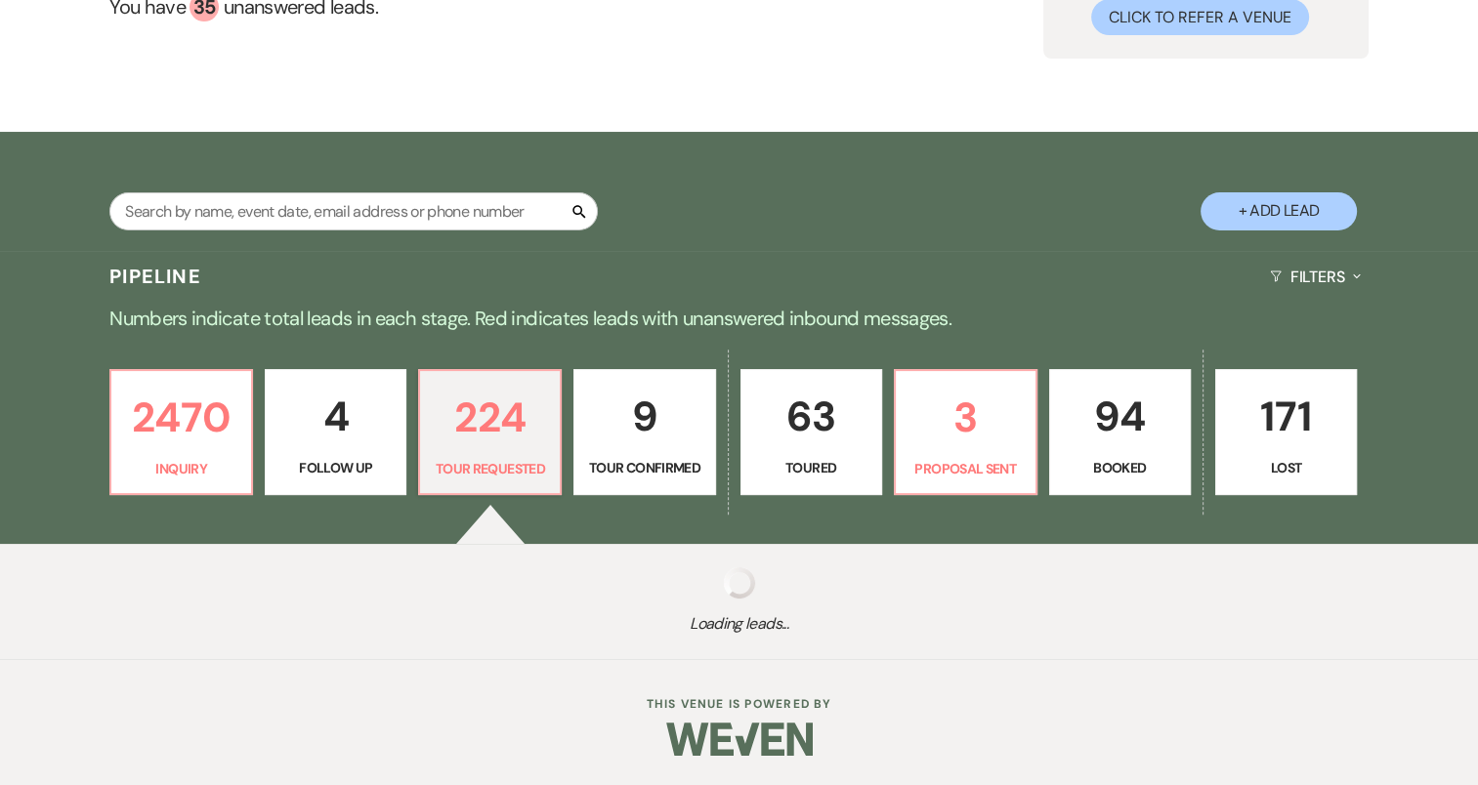
select select "2"
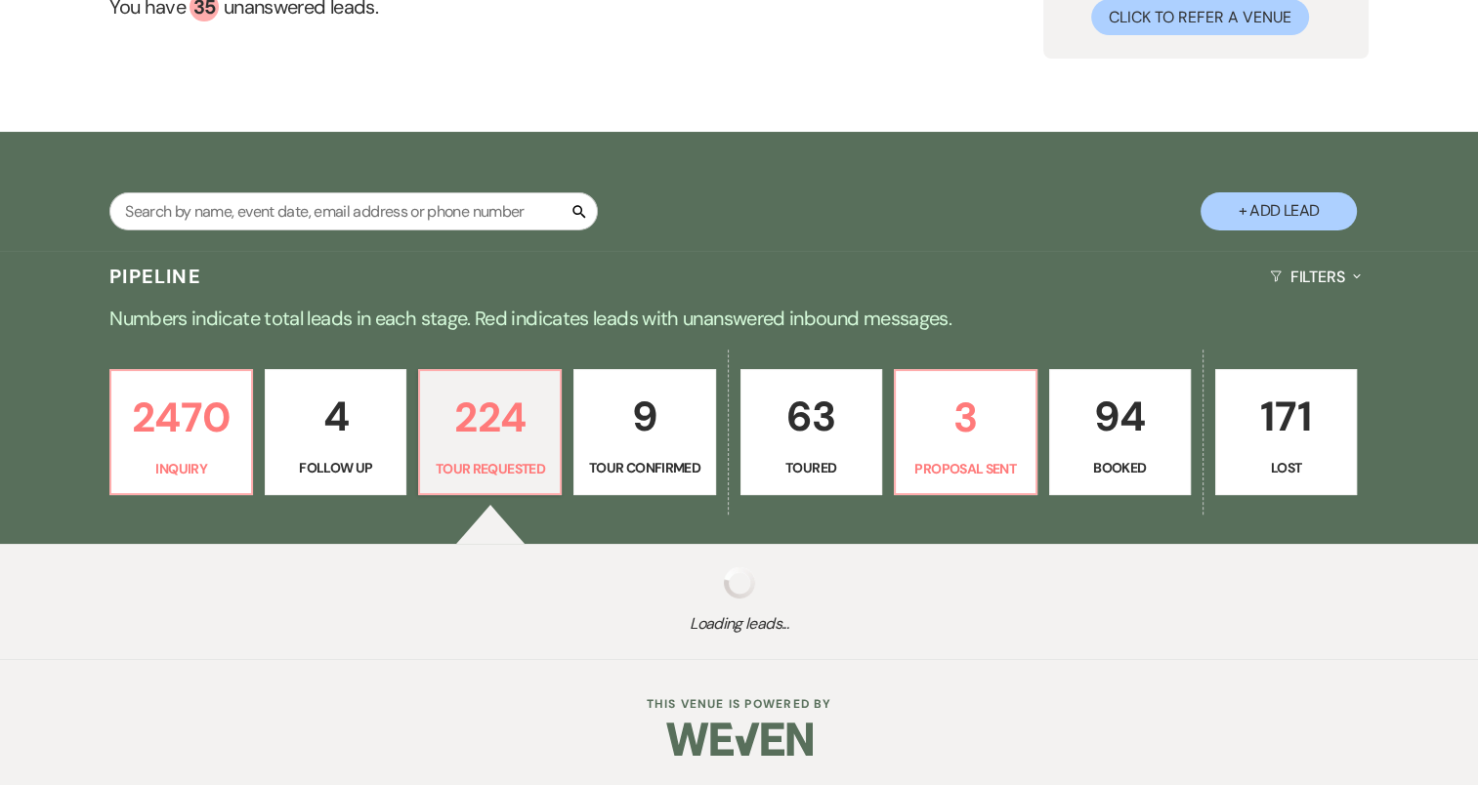
select select "2"
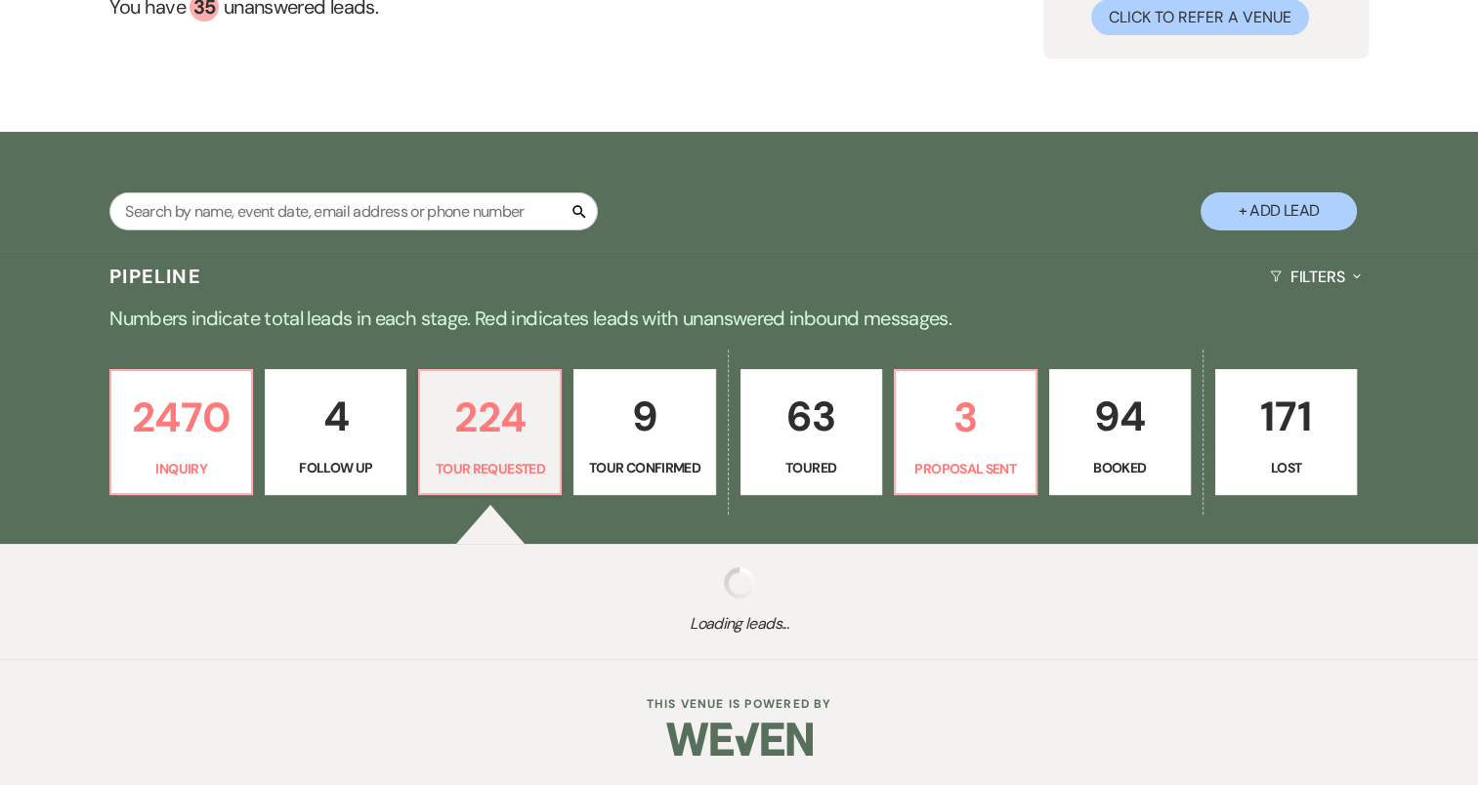
select select "2"
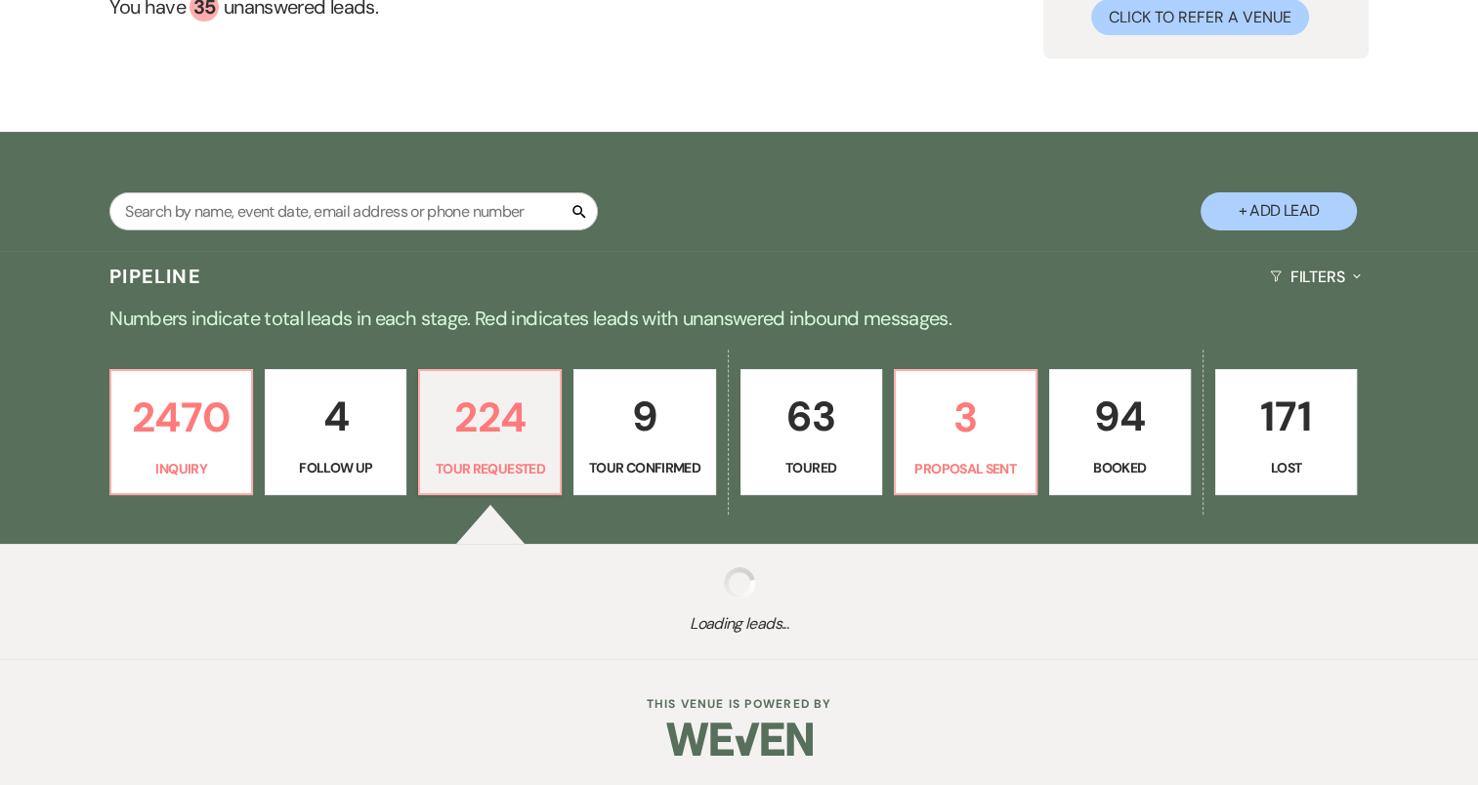
select select "2"
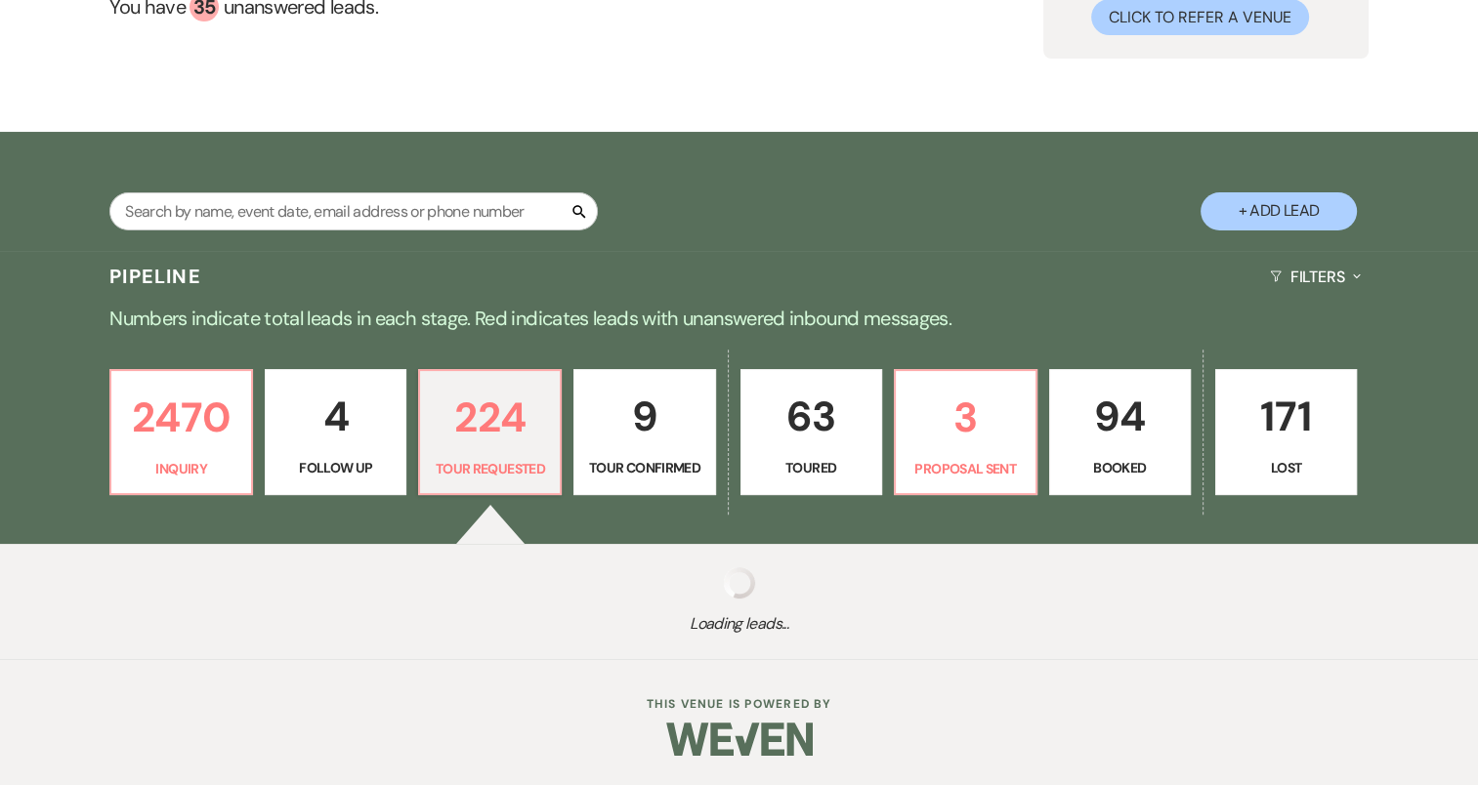
select select "2"
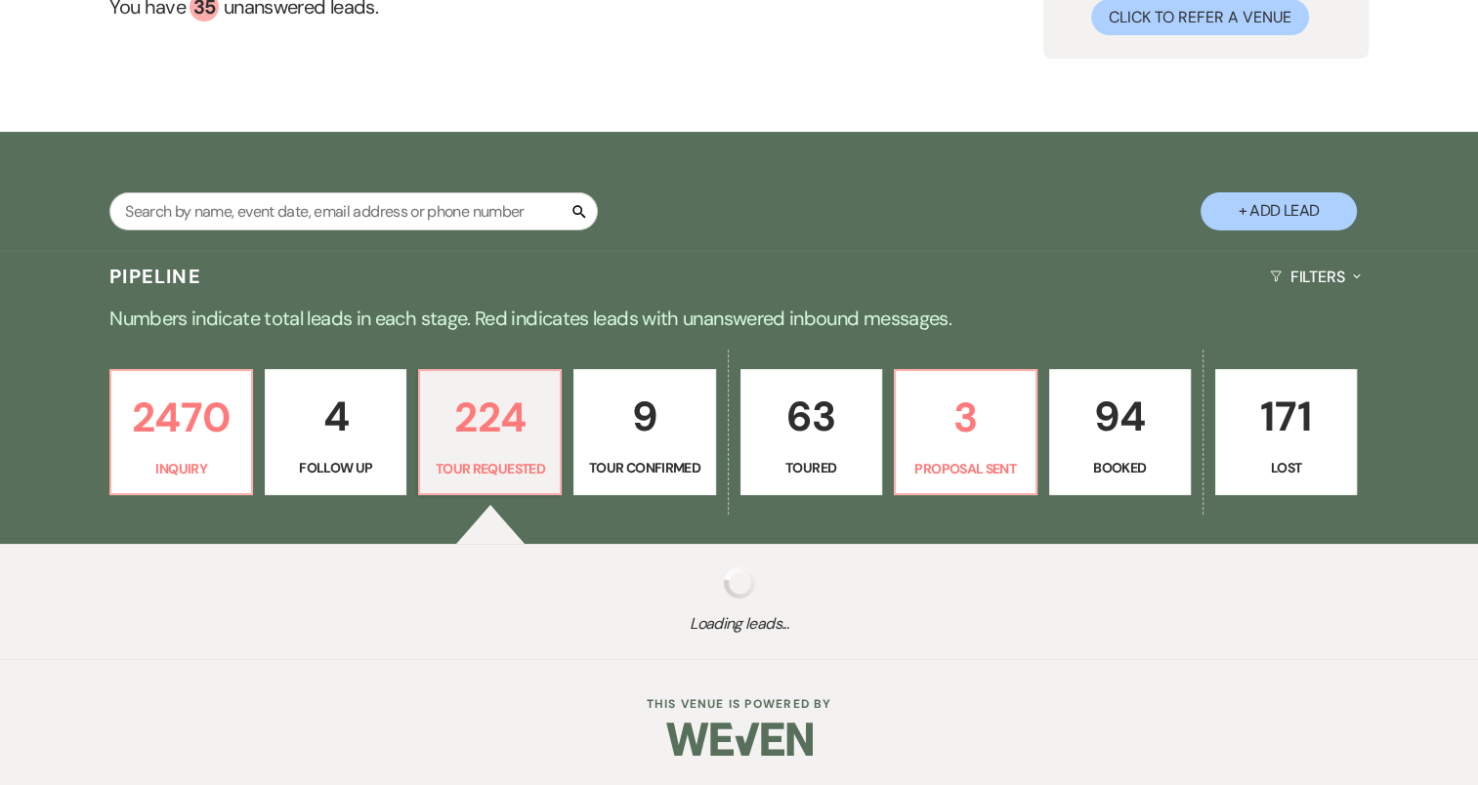
select select "2"
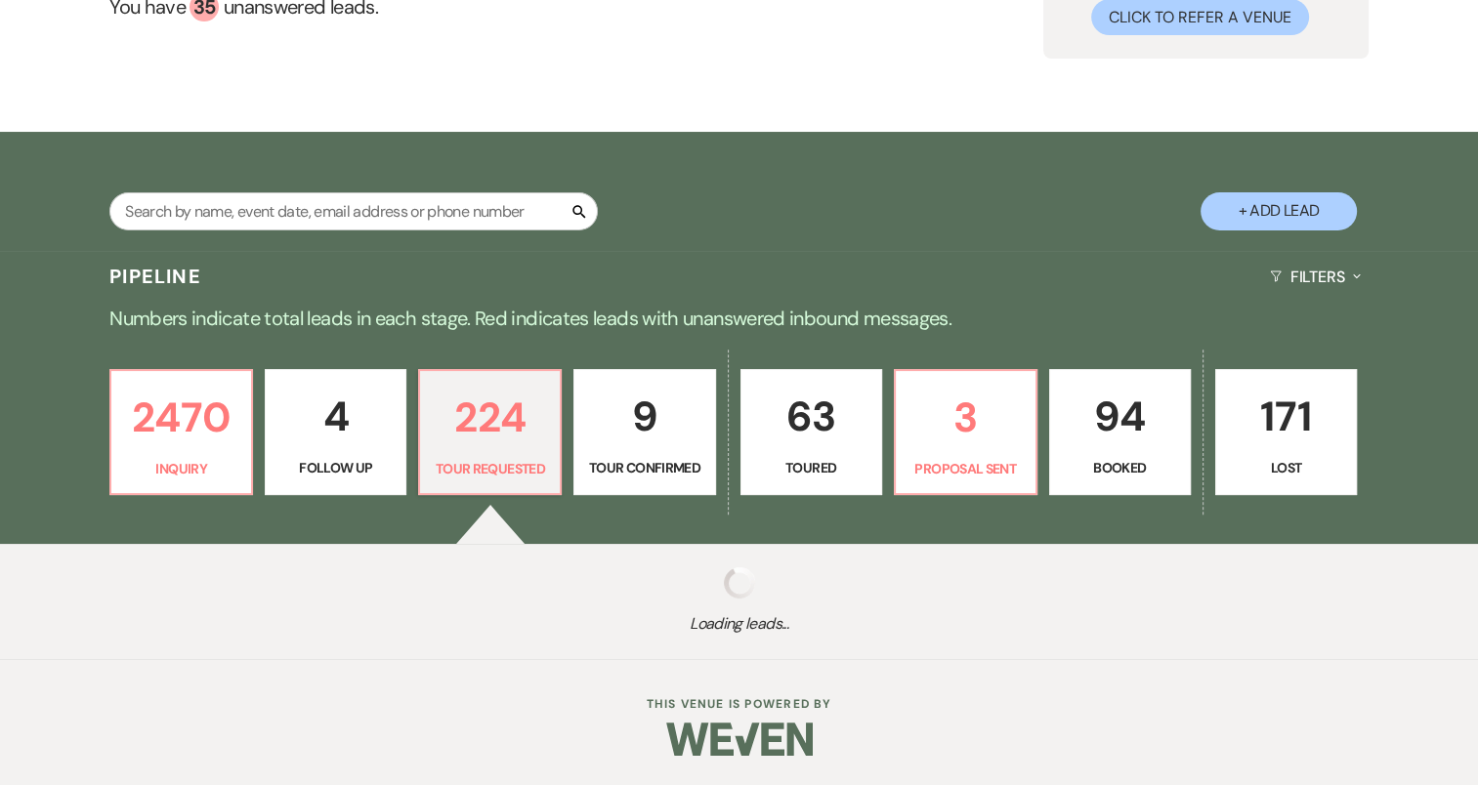
select select "2"
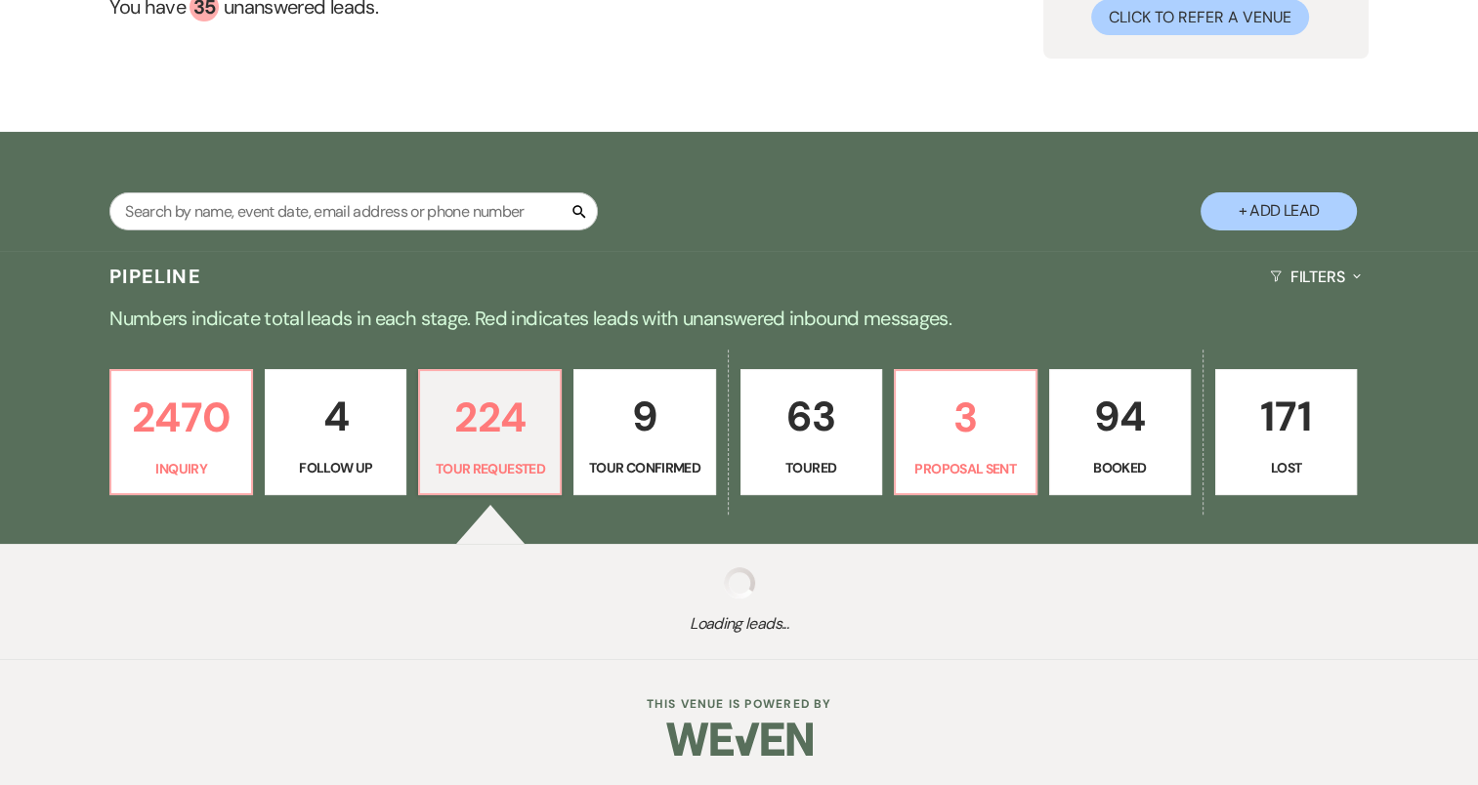
select select "2"
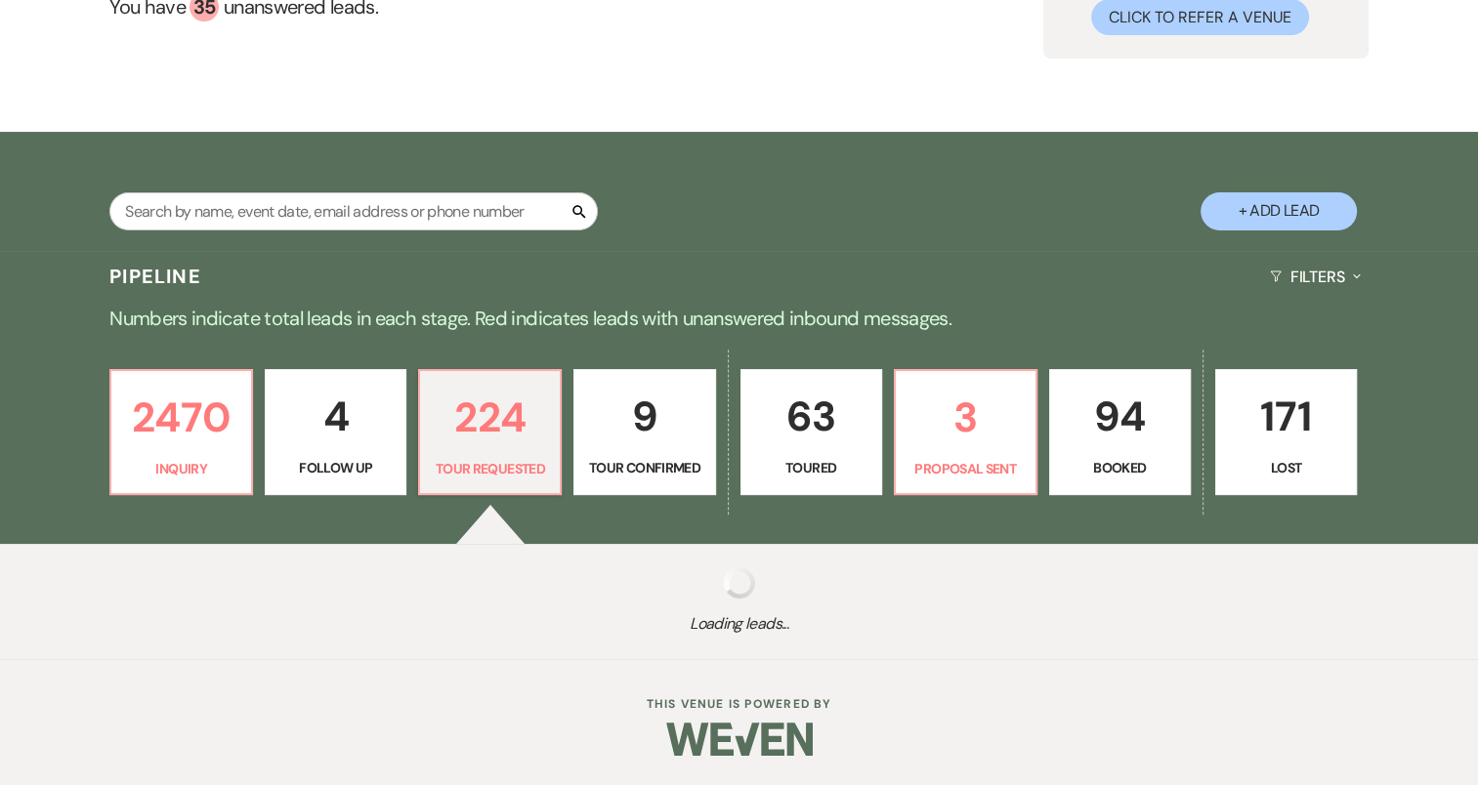
select select "2"
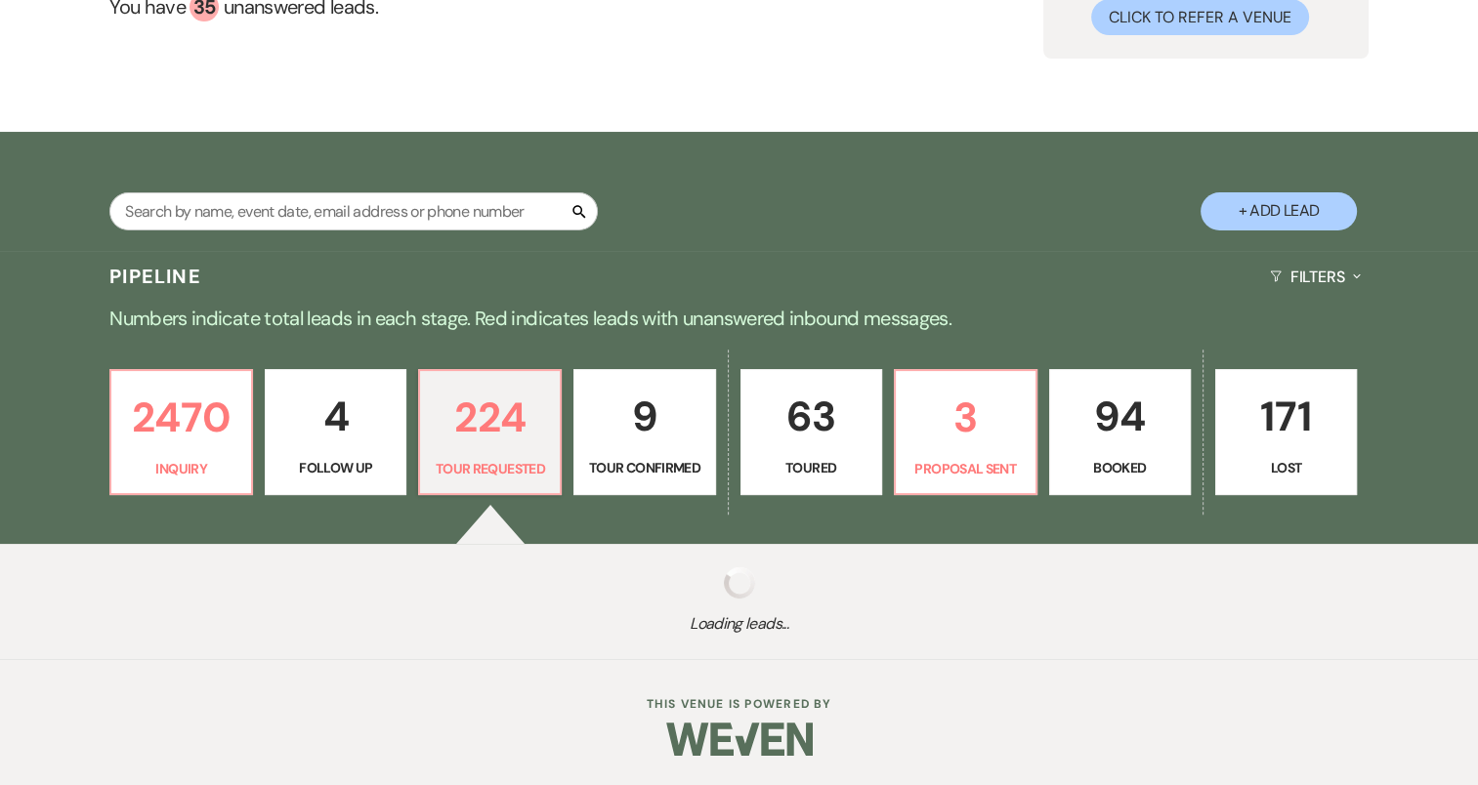
select select "2"
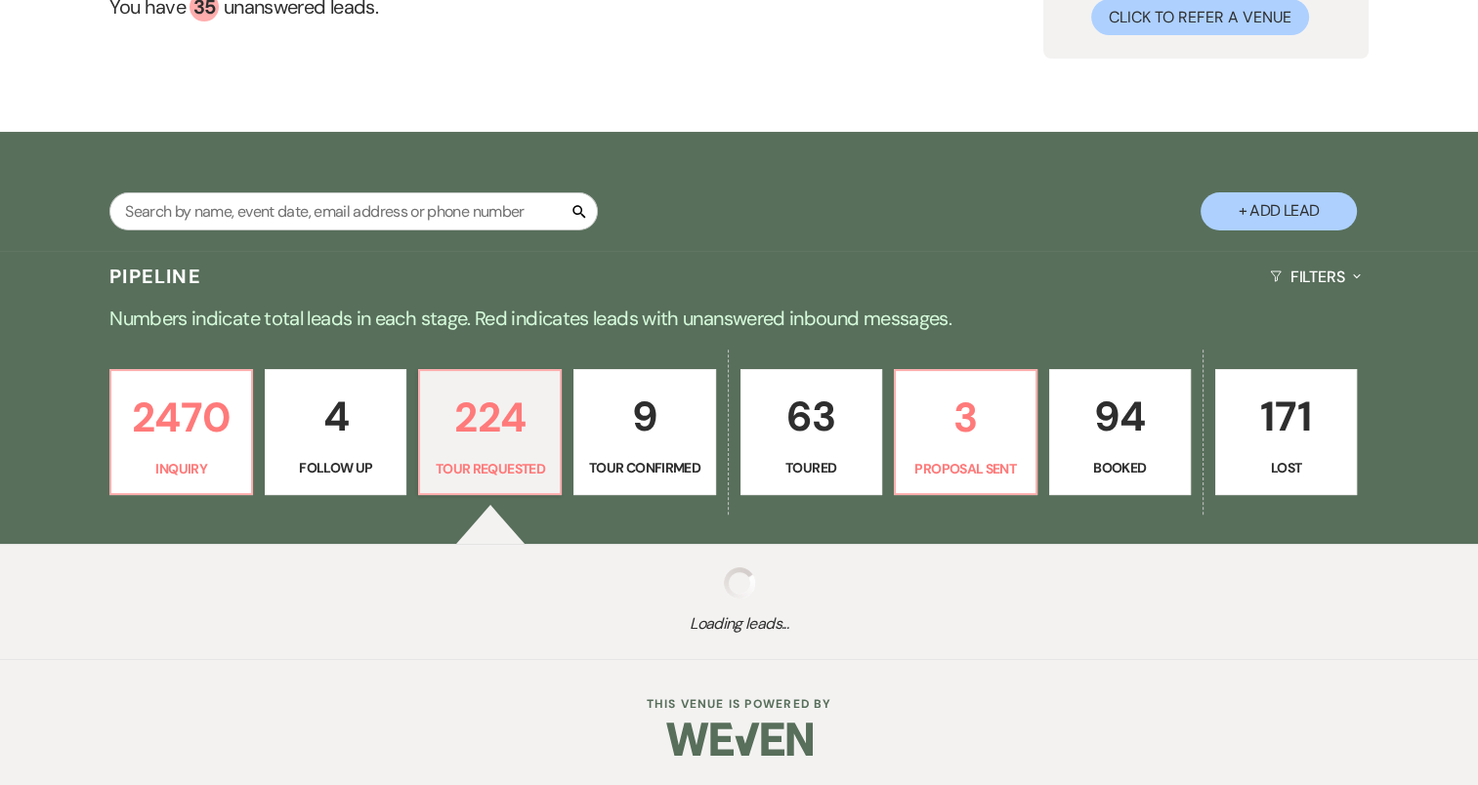
select select "2"
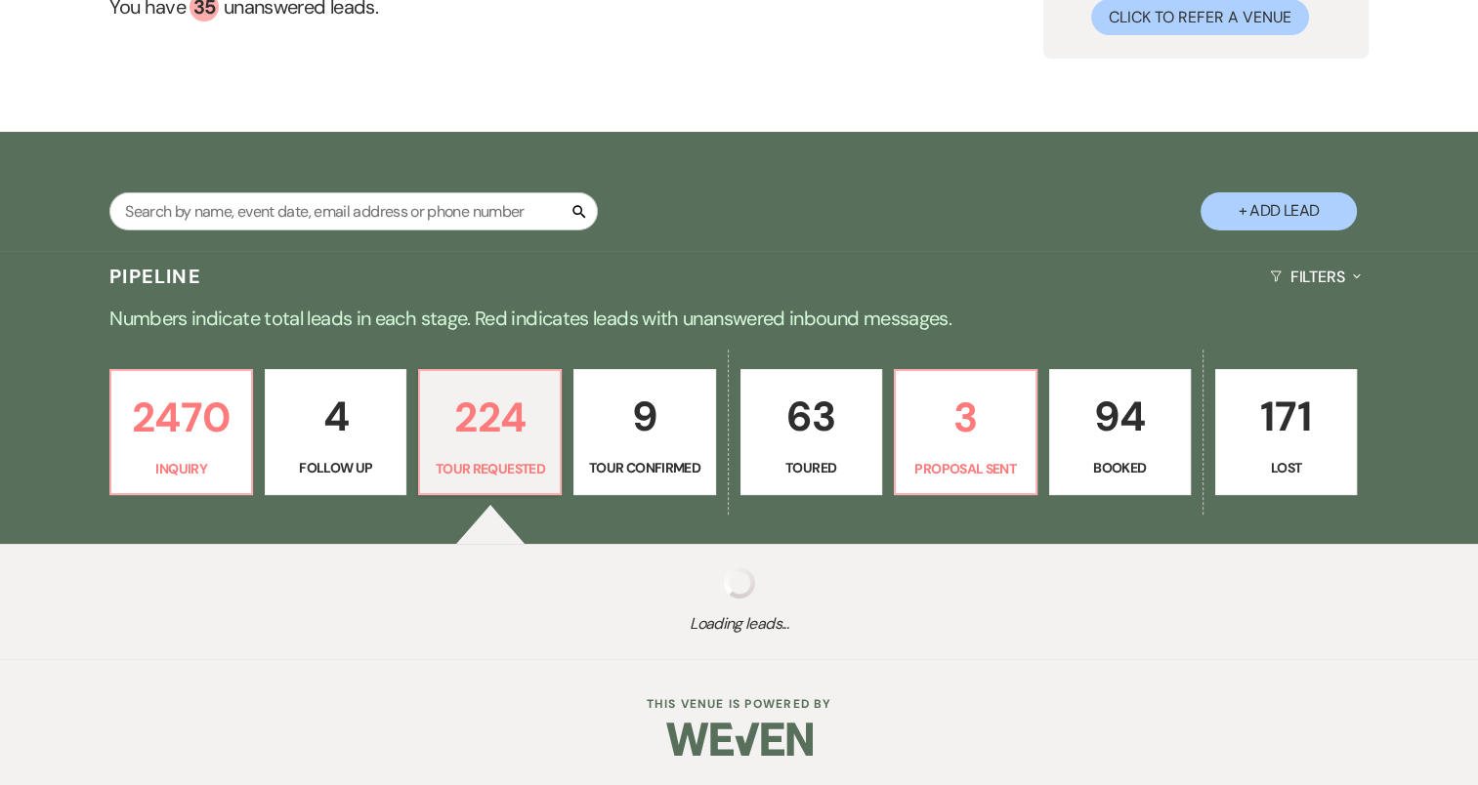
select select "2"
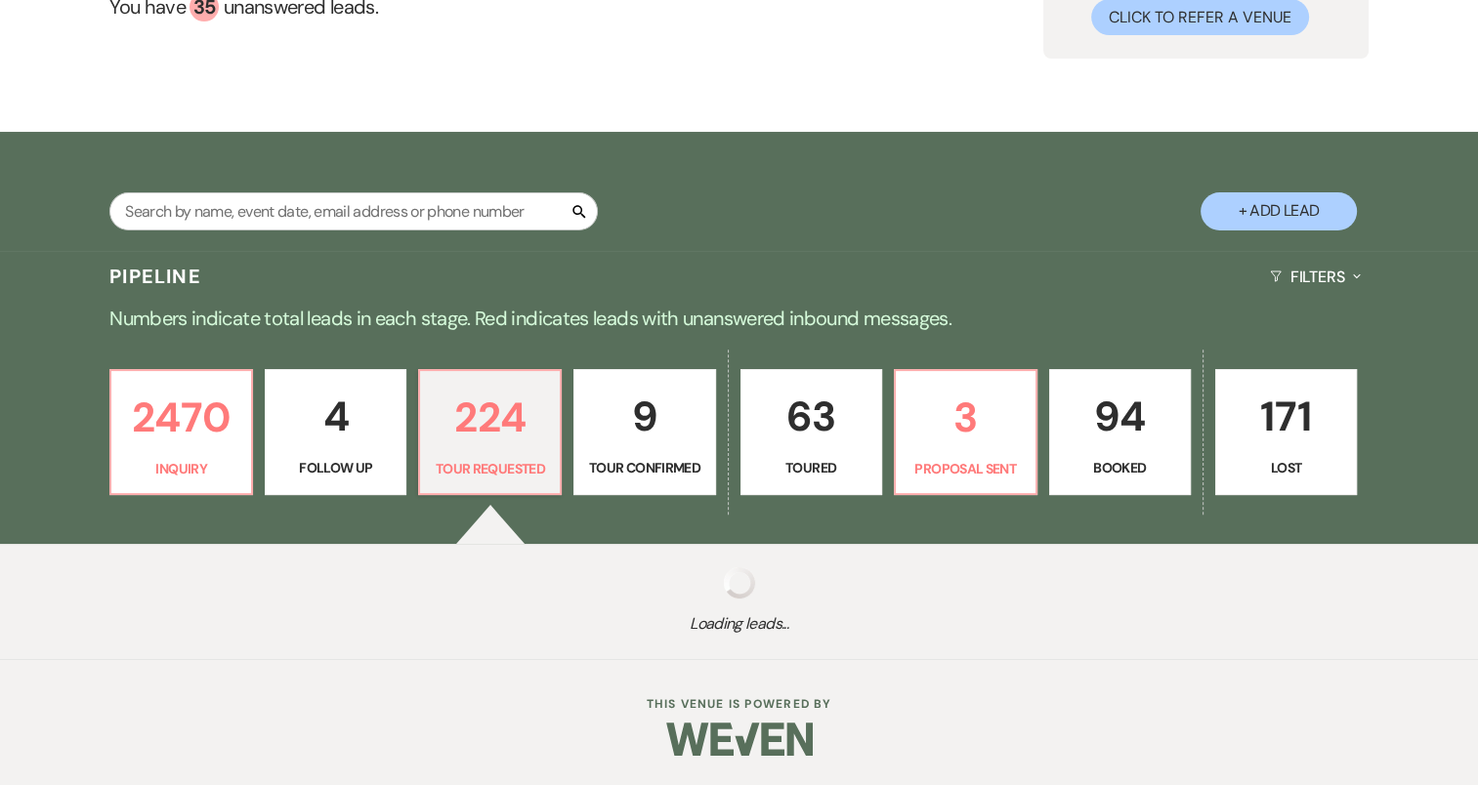
select select "2"
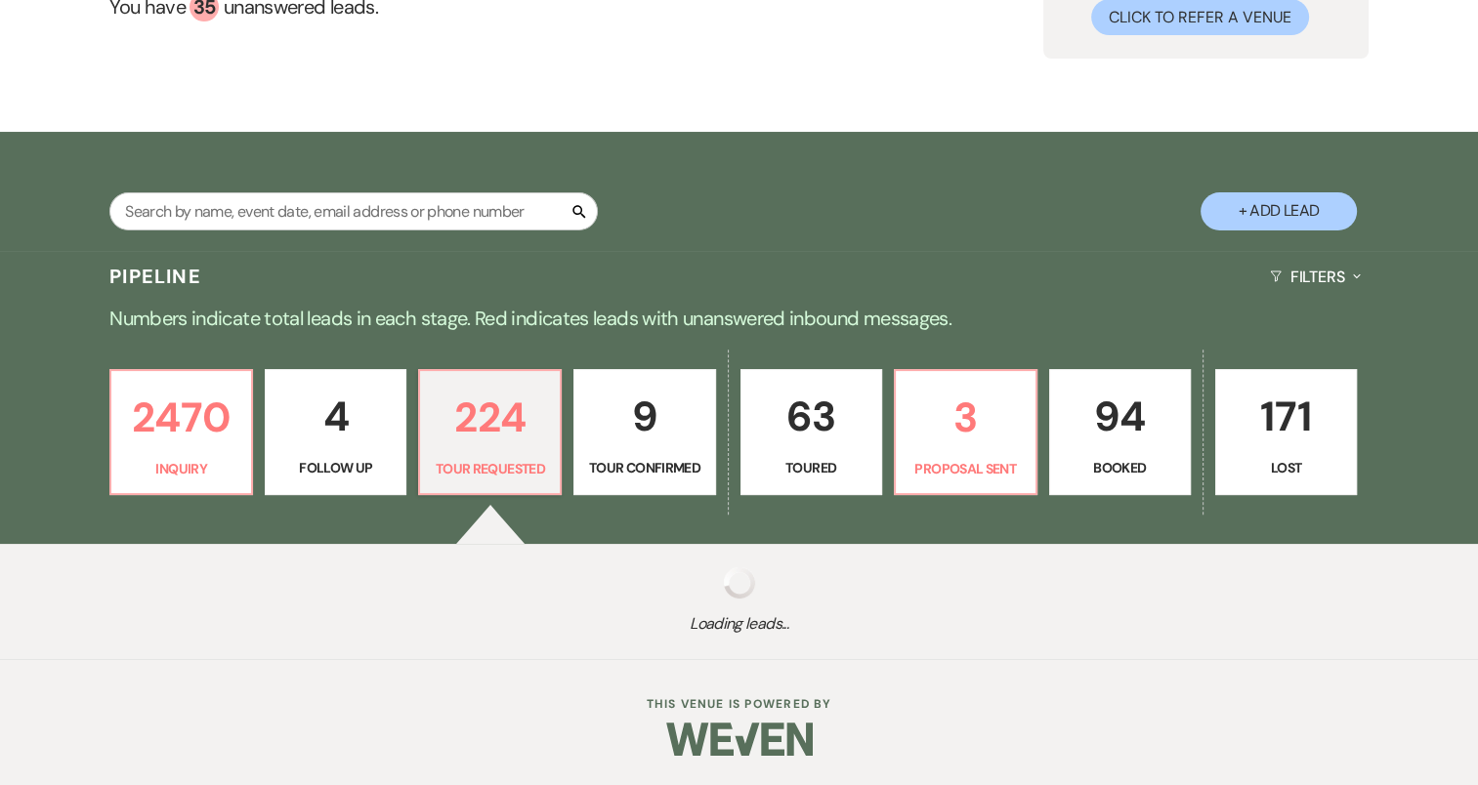
select select "2"
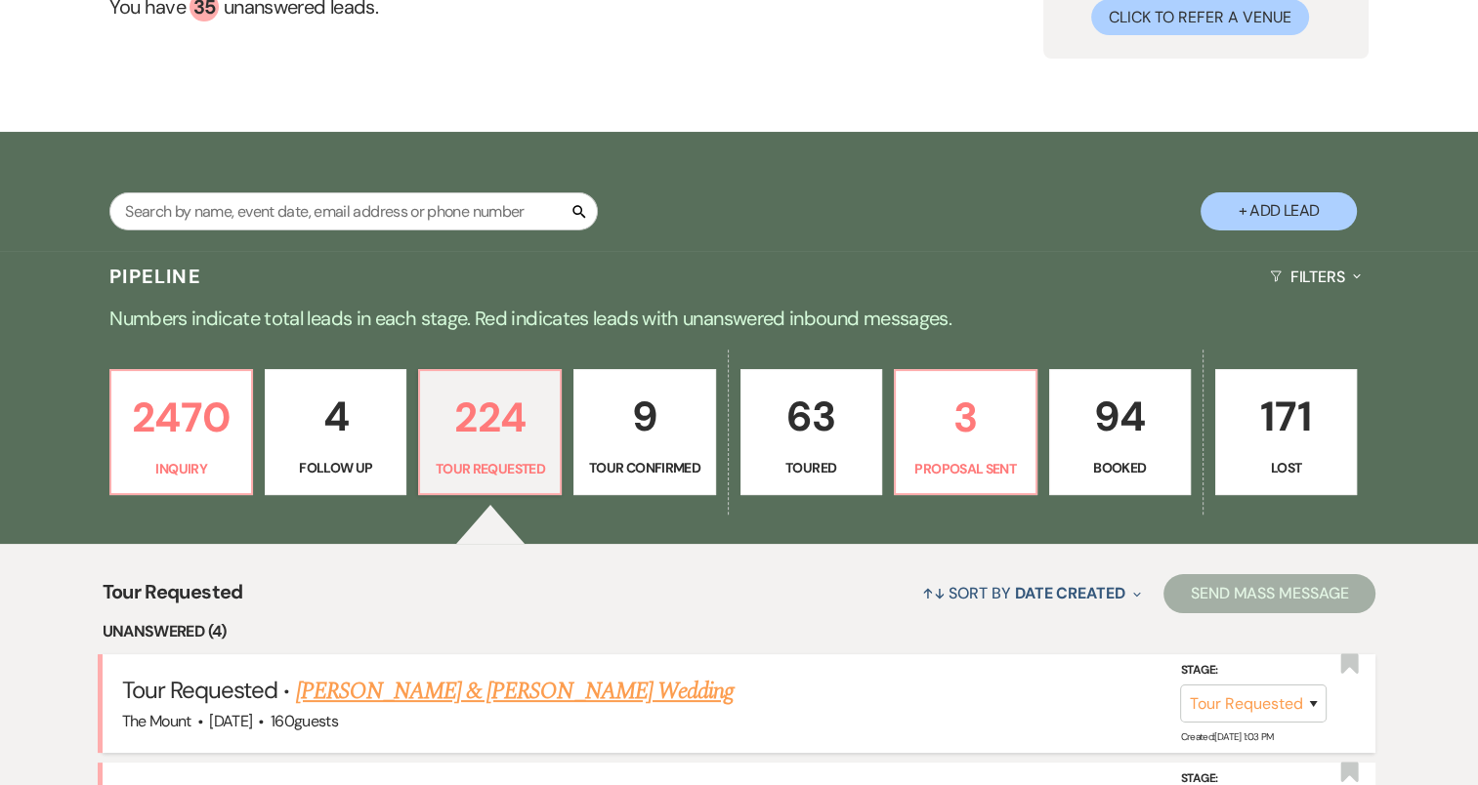
scroll to position [371, 0]
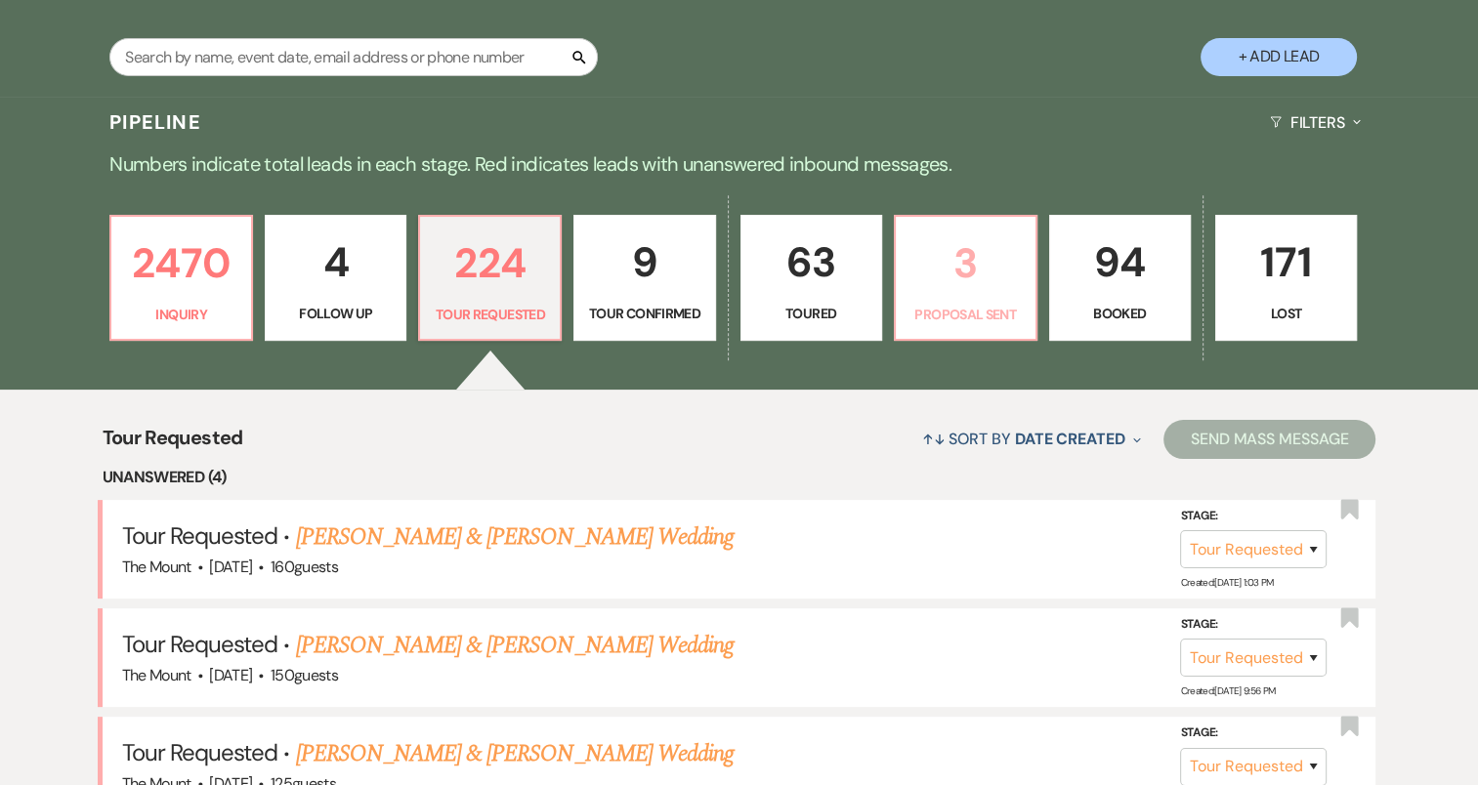
click at [998, 282] on p "3" at bounding box center [965, 263] width 116 height 65
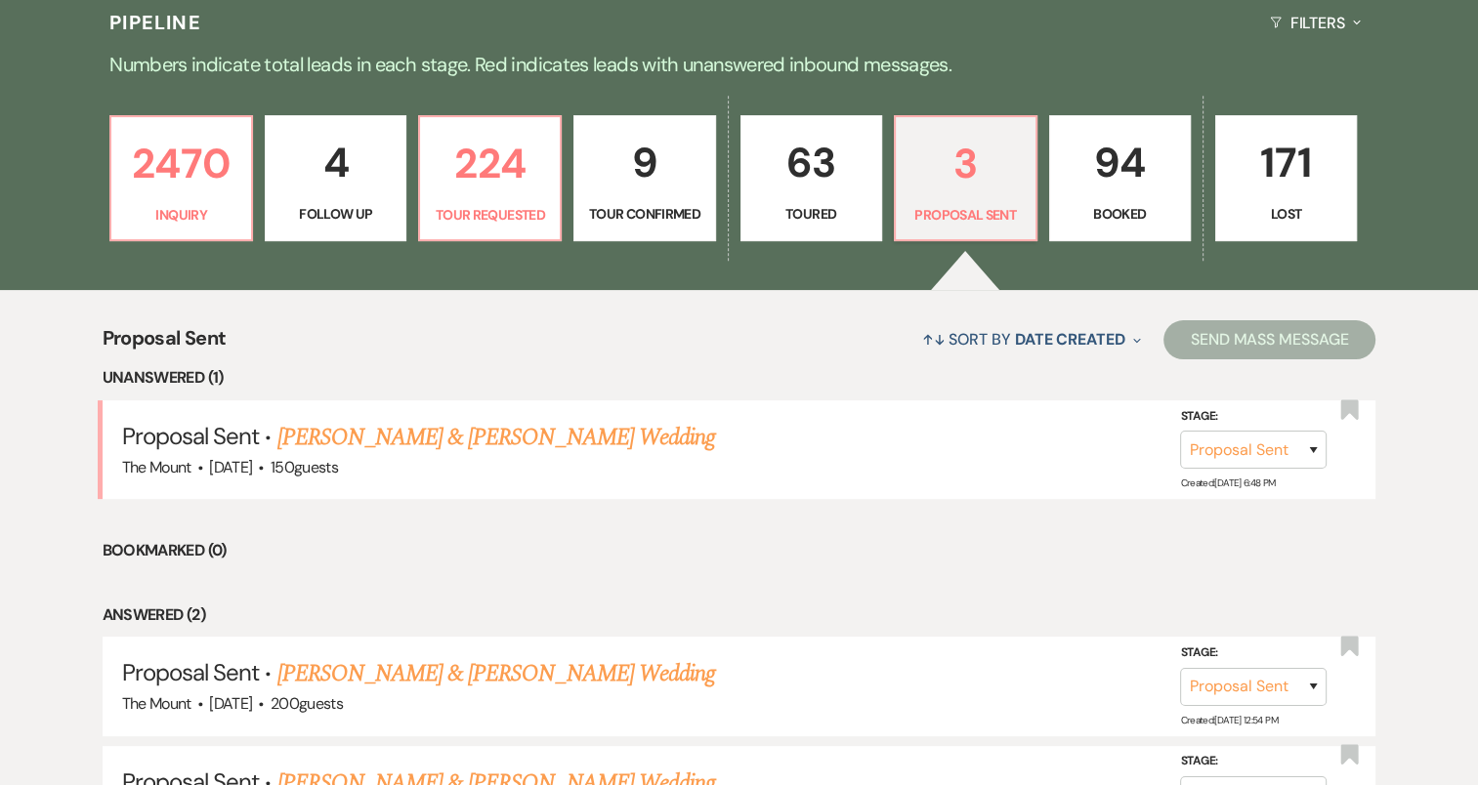
scroll to position [472, 0]
click at [477, 225] on p "Tour Requested" at bounding box center [490, 213] width 116 height 21
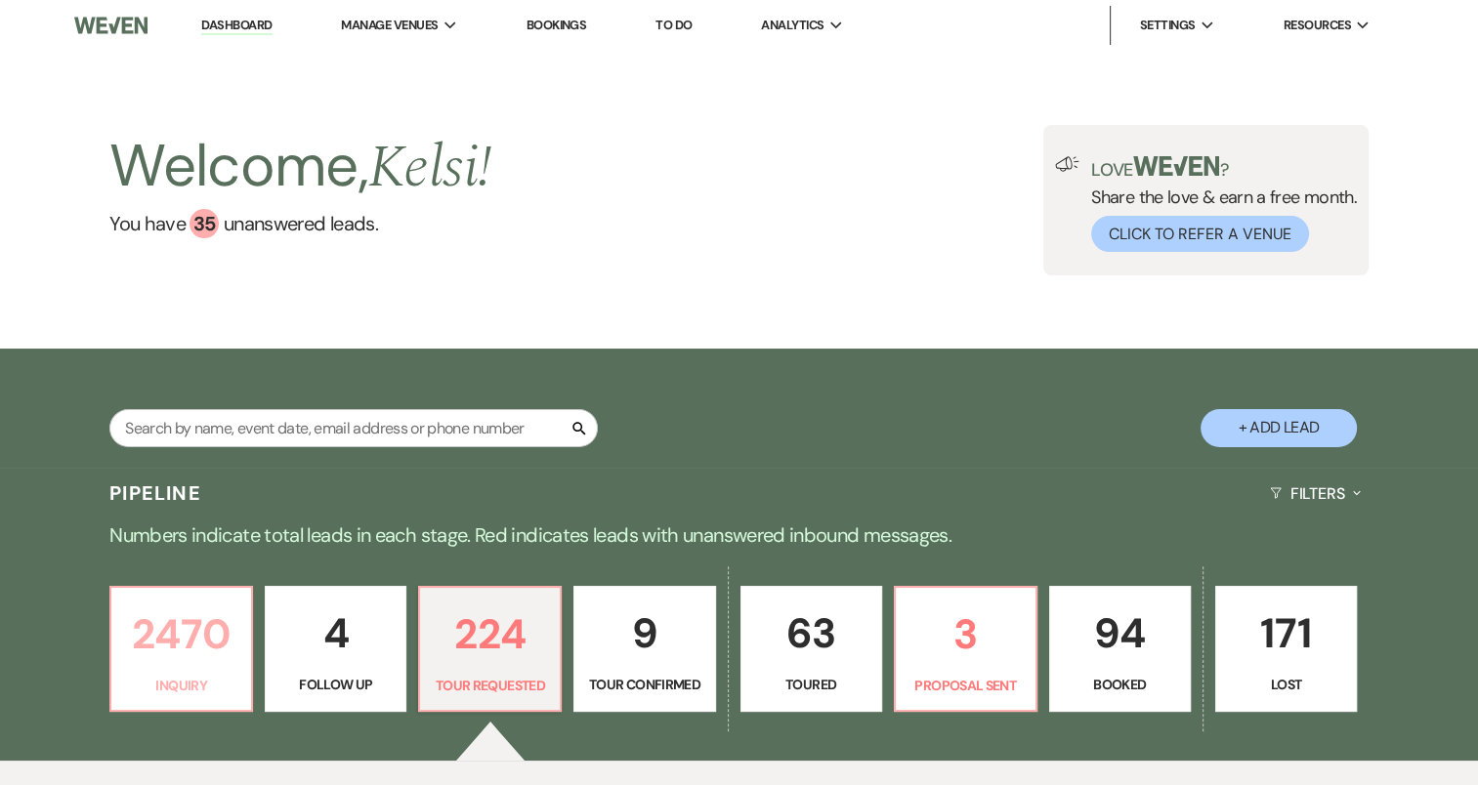
click at [192, 634] on p "2470" at bounding box center [181, 634] width 116 height 65
